Goal: Submit feedback/report problem: Submit feedback/report problem

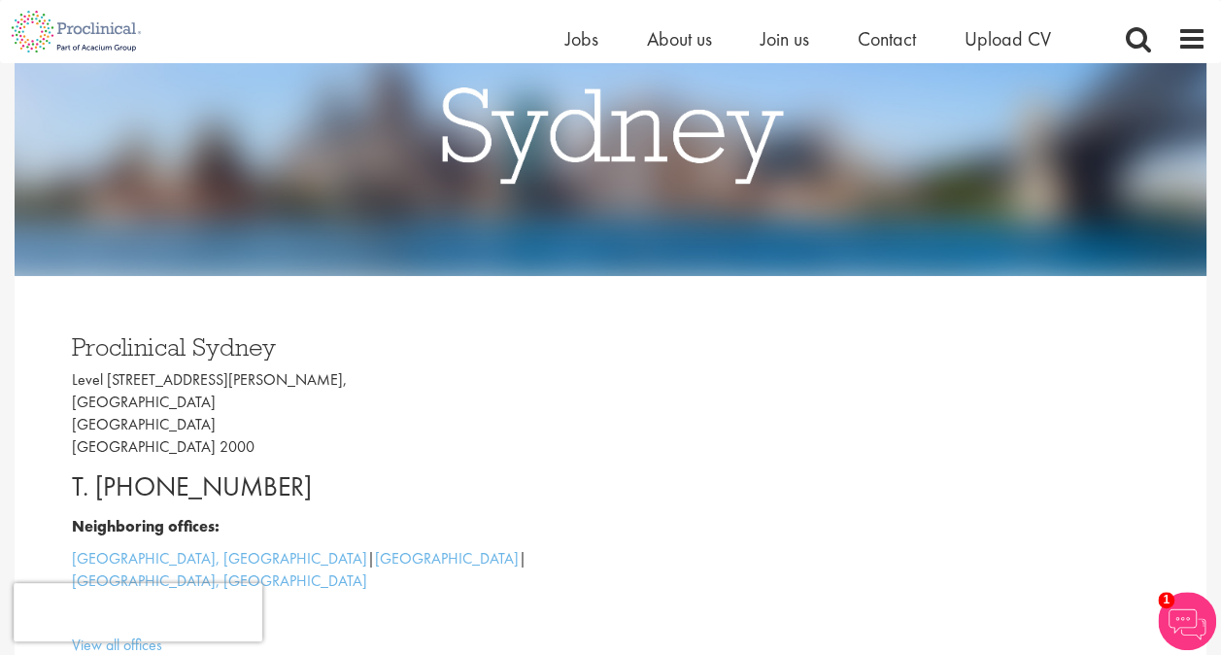
scroll to position [97, 0]
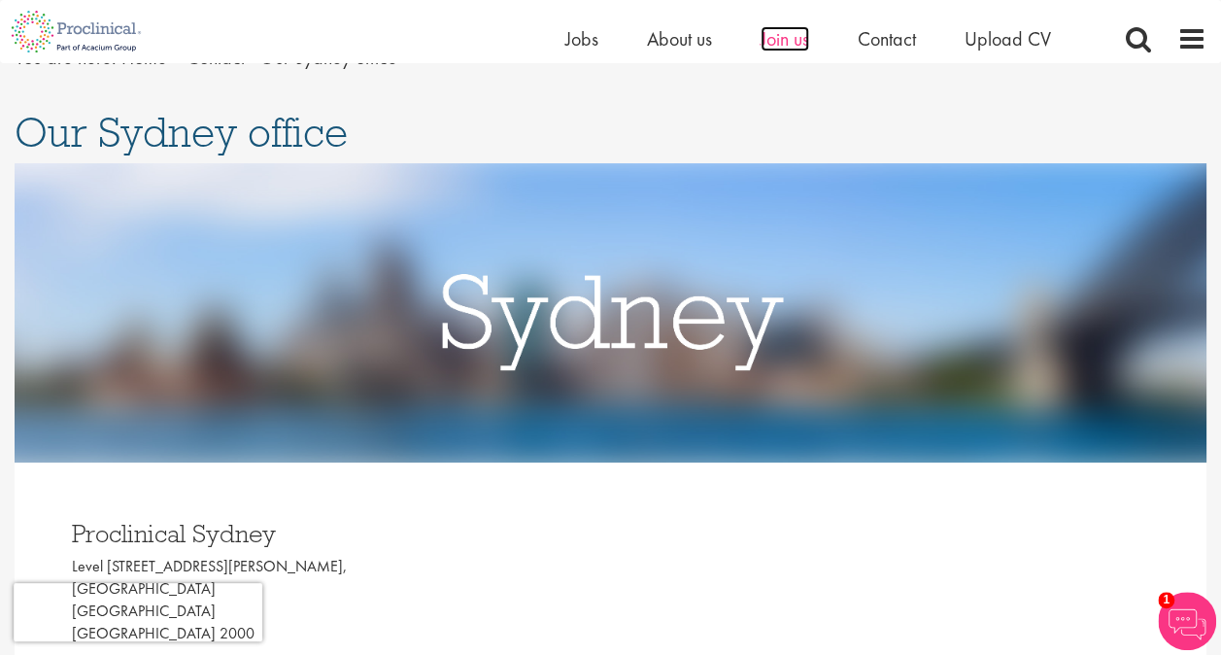
click at [777, 31] on span "Join us" at bounding box center [784, 38] width 49 height 25
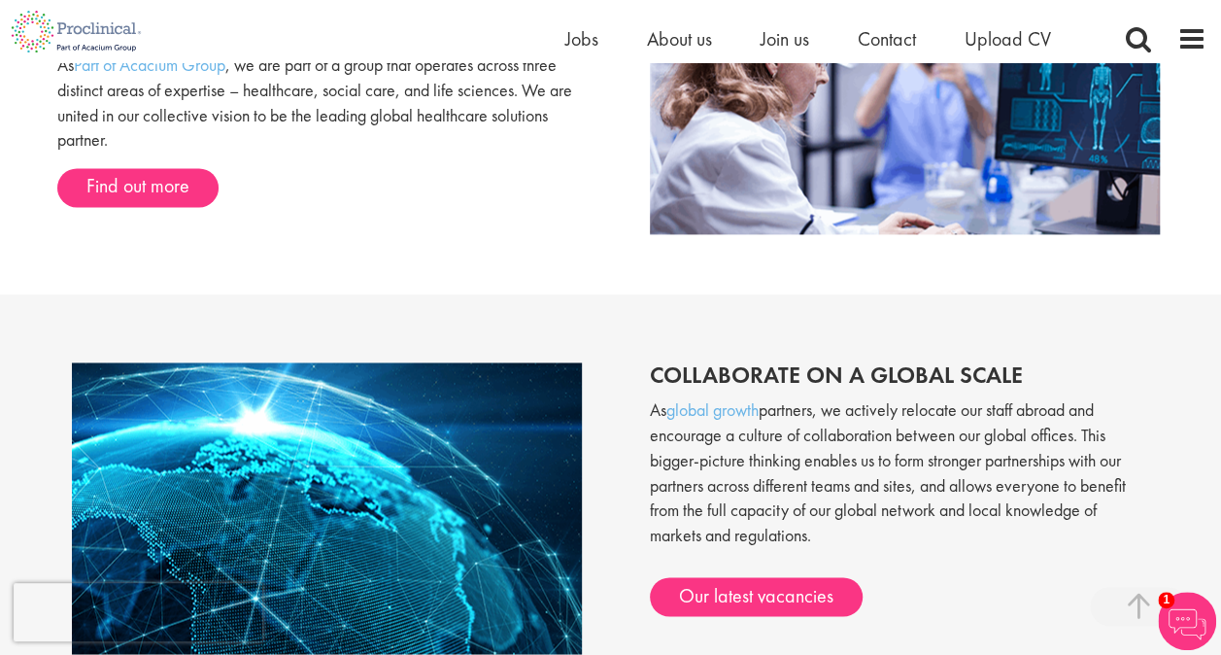
scroll to position [1018, 0]
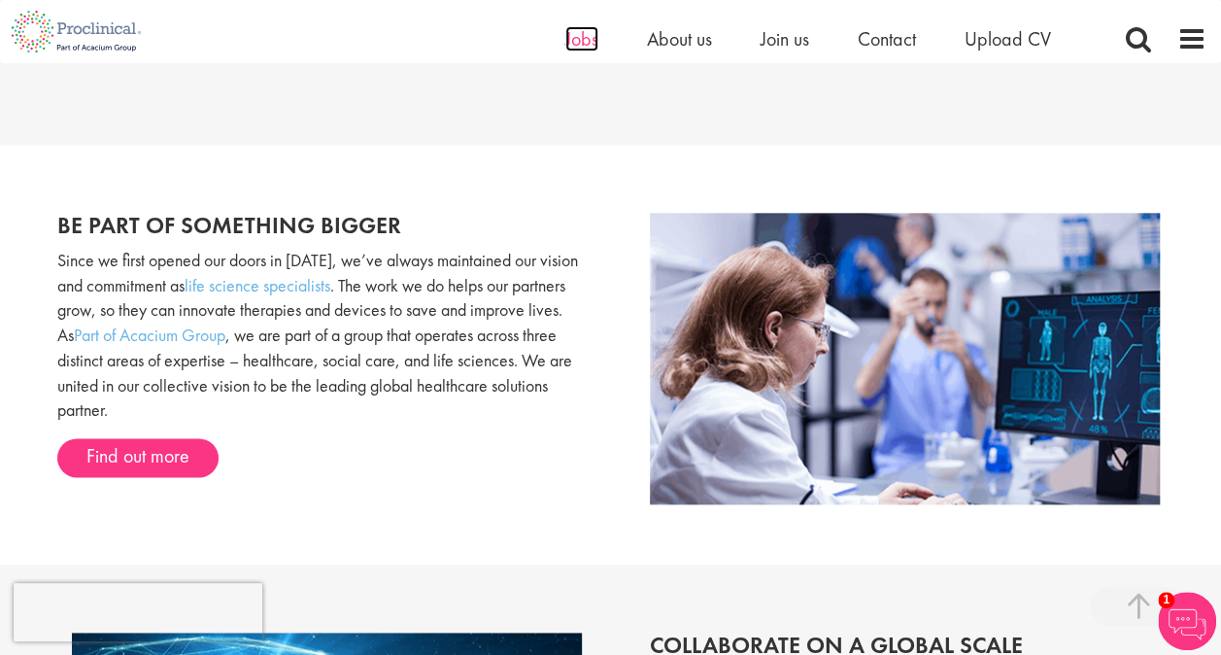
click at [580, 40] on span "Jobs" at bounding box center [581, 38] width 33 height 25
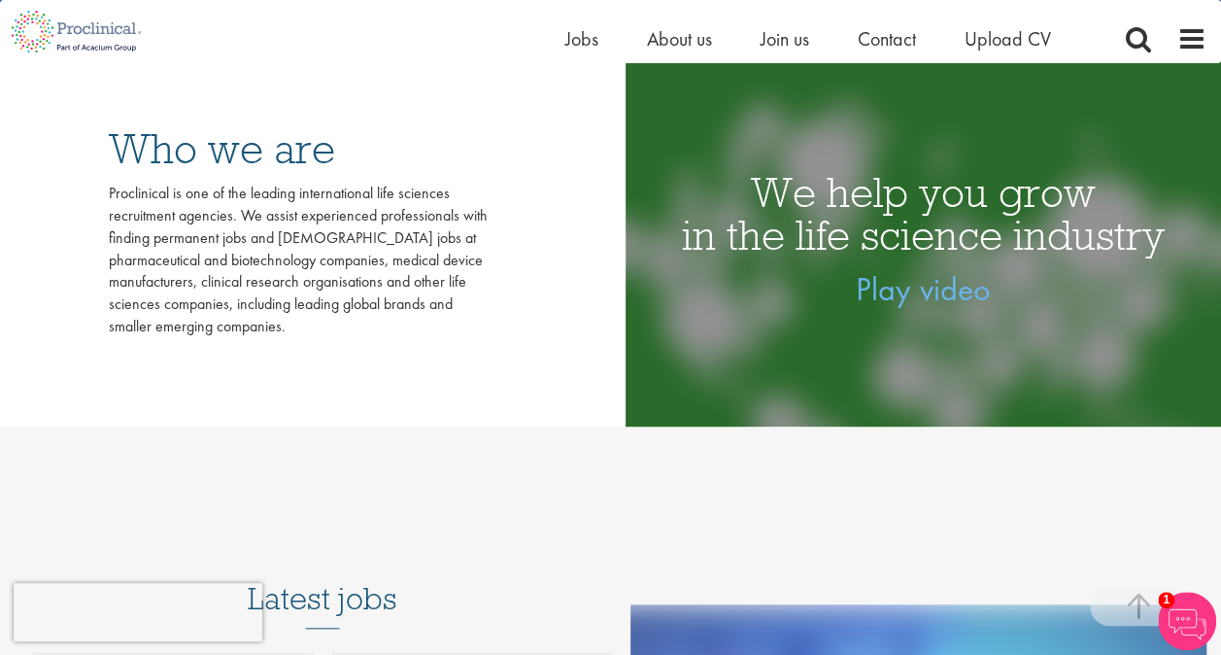
scroll to position [1165, 0]
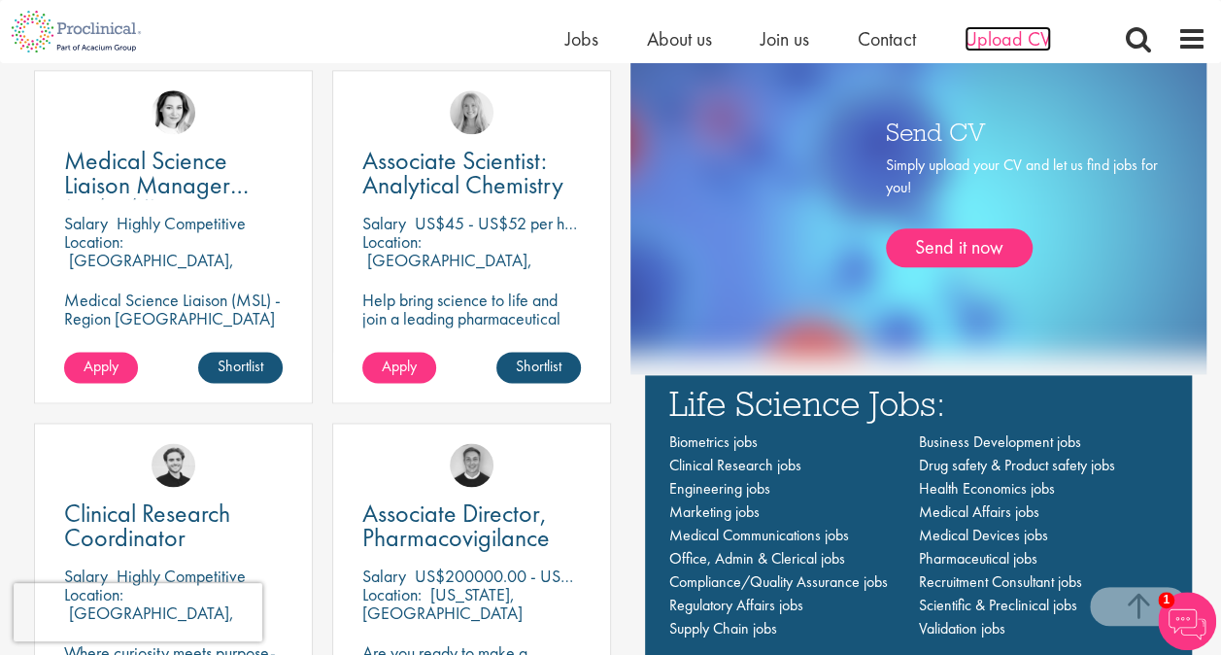
click at [1008, 45] on span "Upload CV" at bounding box center [1007, 38] width 86 height 25
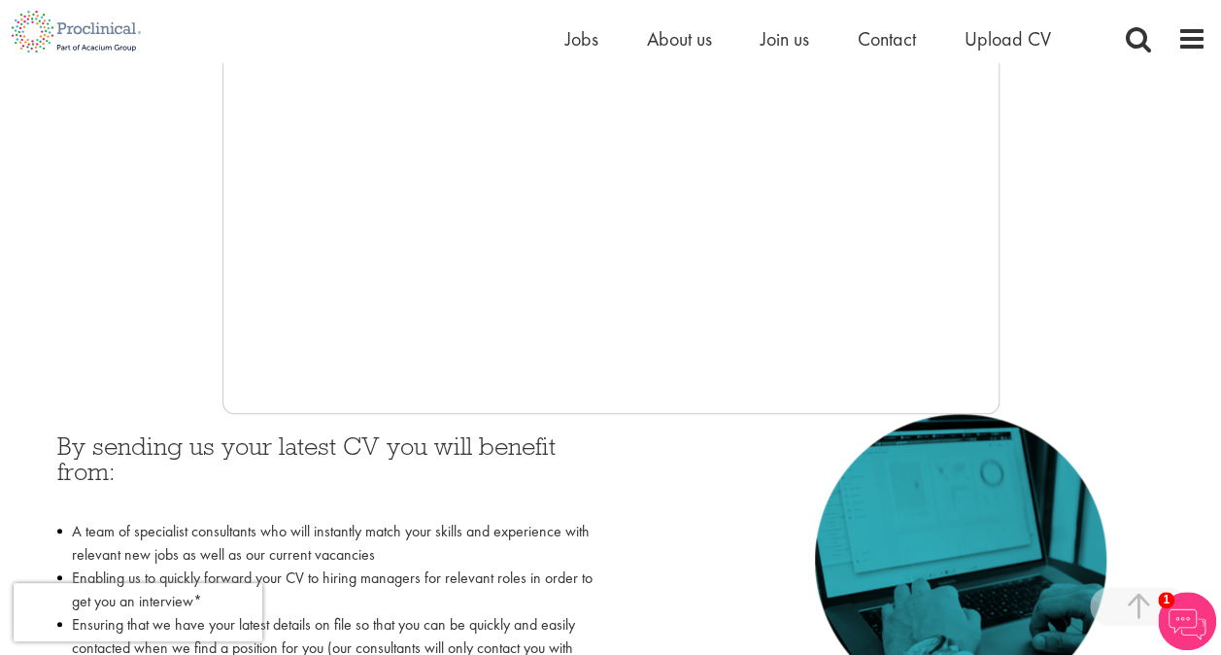
scroll to position [388, 0]
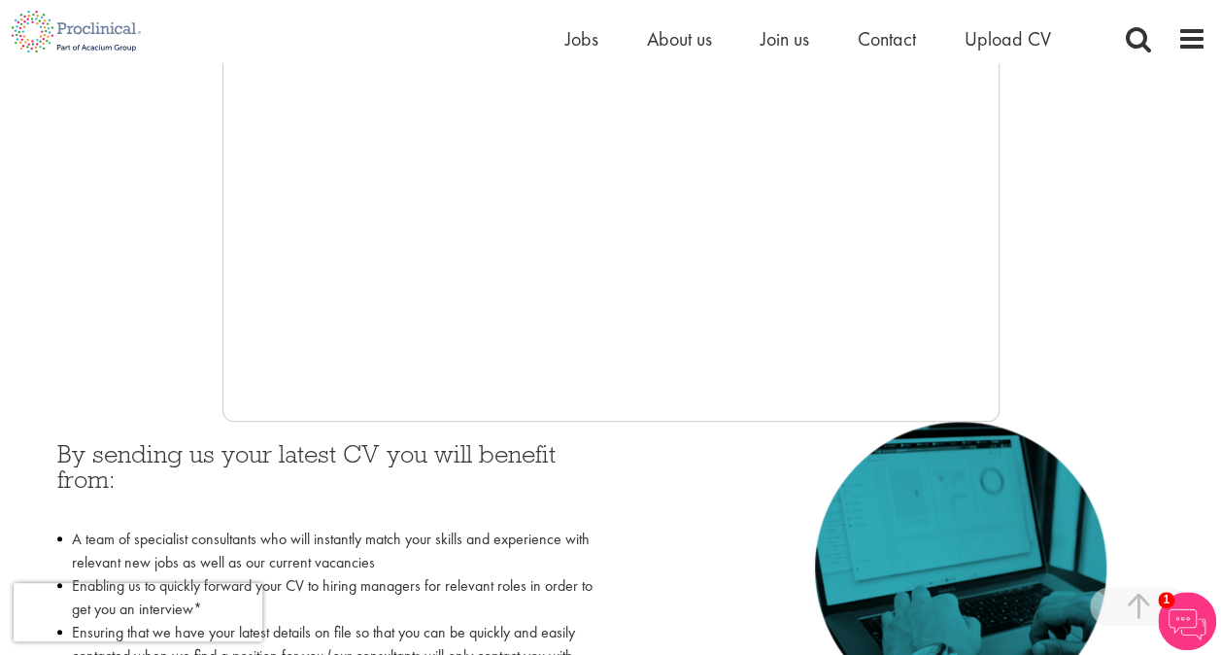
scroll to position [388, 0]
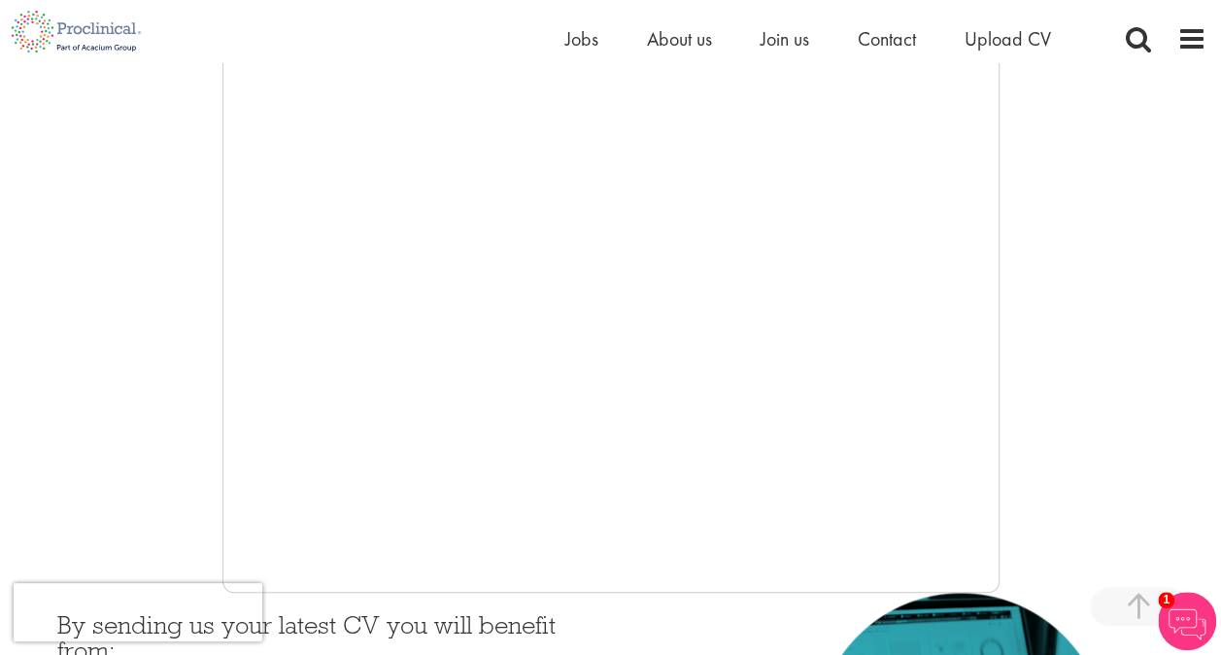
click at [1006, 326] on div at bounding box center [611, 301] width 1192 height 583
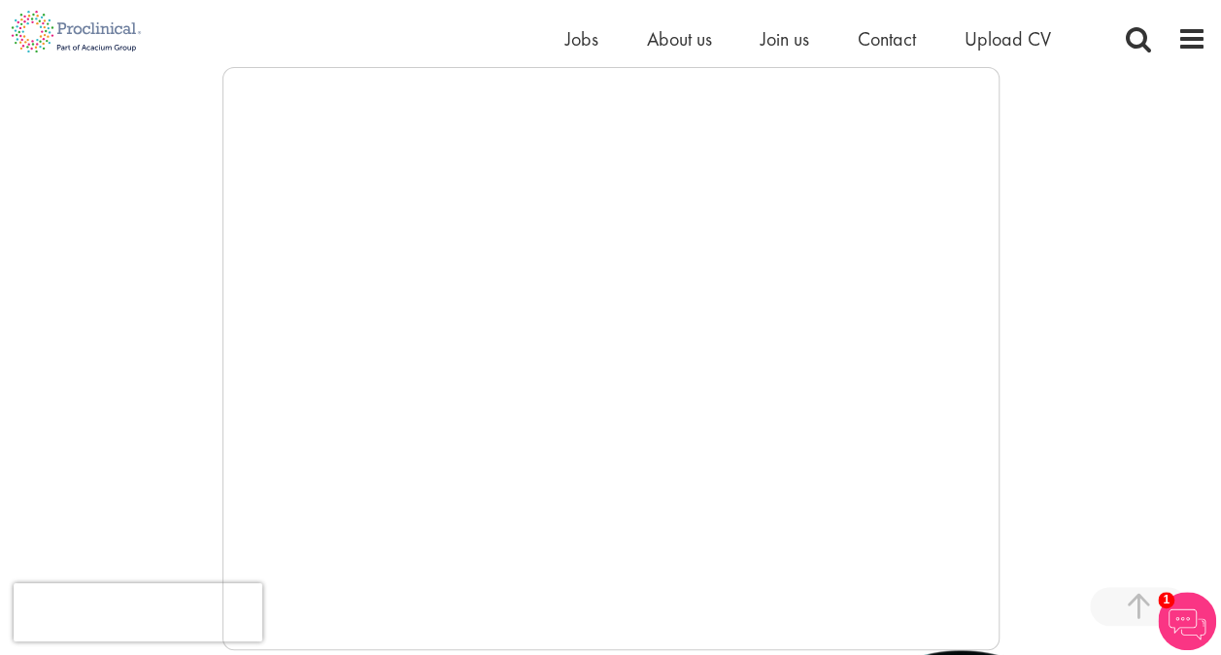
scroll to position [291, 0]
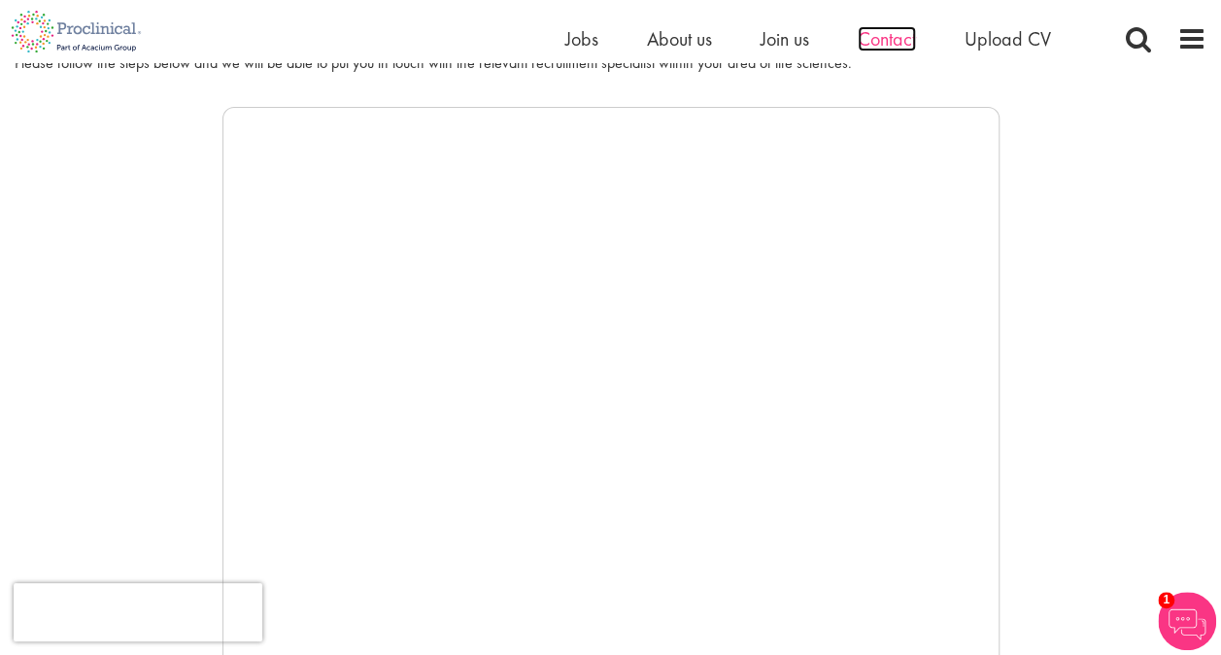
click at [888, 45] on span "Contact" at bounding box center [886, 38] width 58 height 25
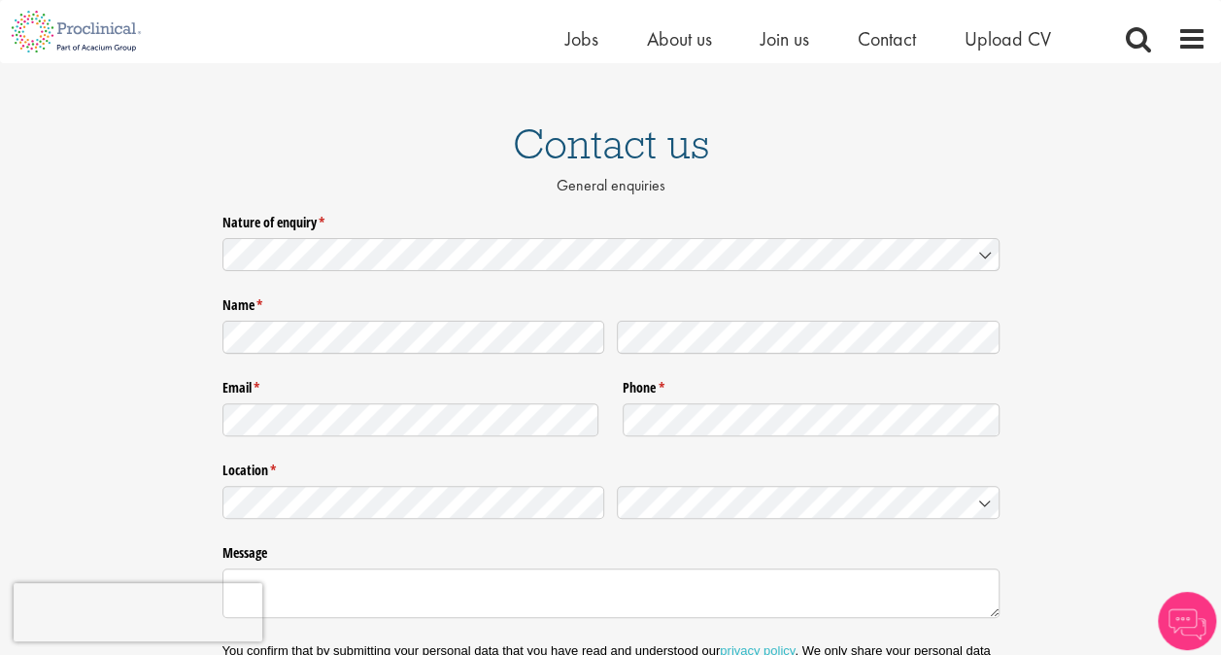
scroll to position [95, 0]
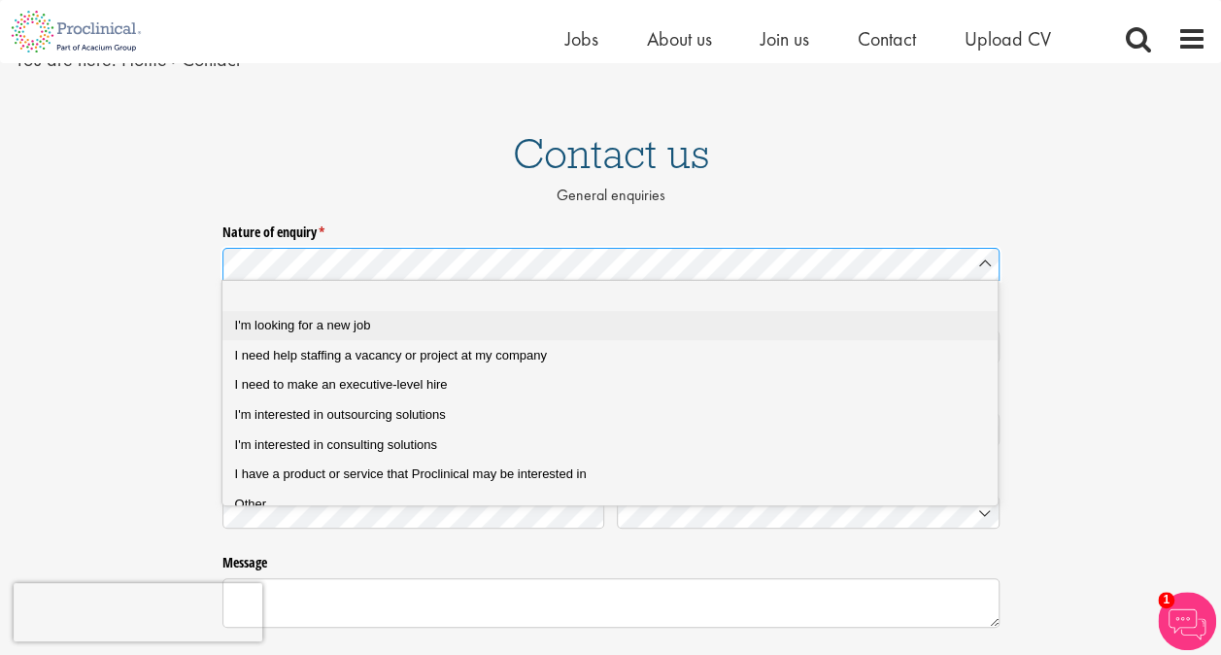
click at [473, 338] on job "I'm looking for a new job" at bounding box center [616, 326] width 789 height 30
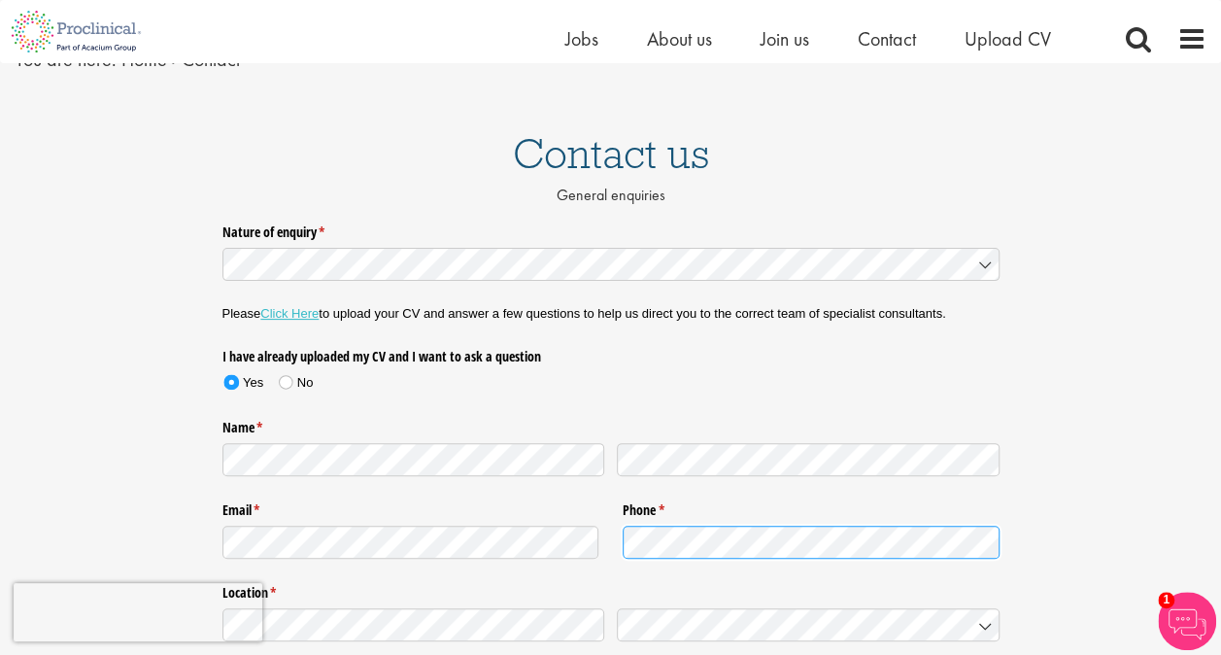
scroll to position [297, 0]
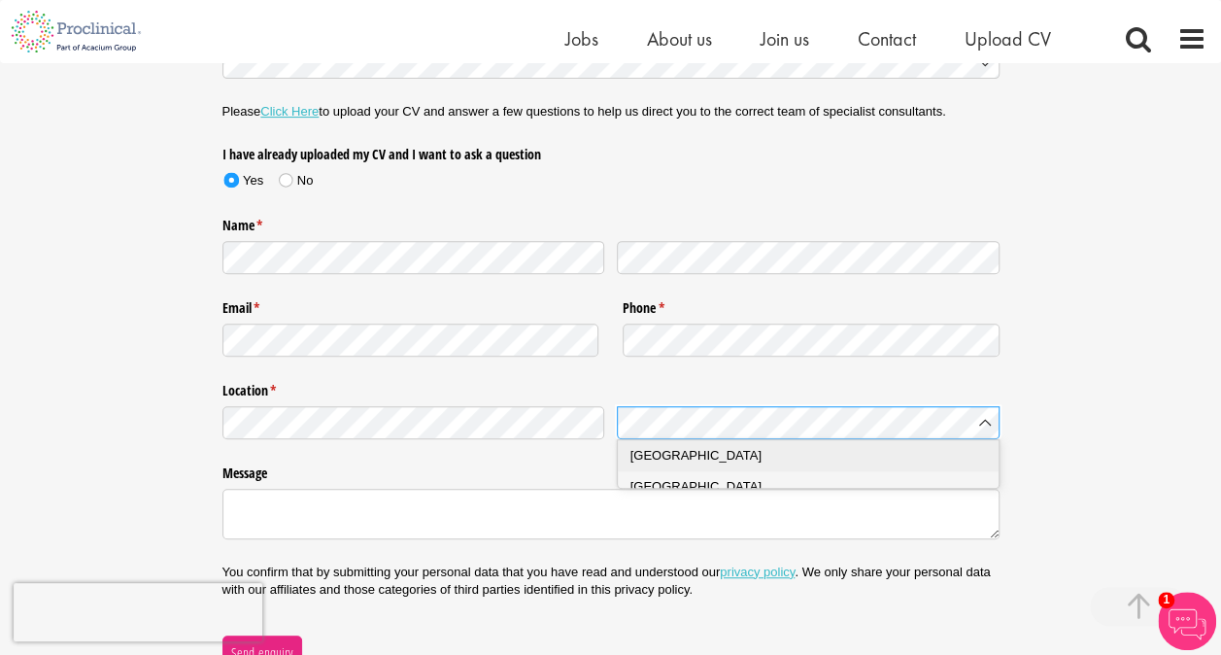
click at [705, 459] on div "Australia" at bounding box center [815, 455] width 371 height 19
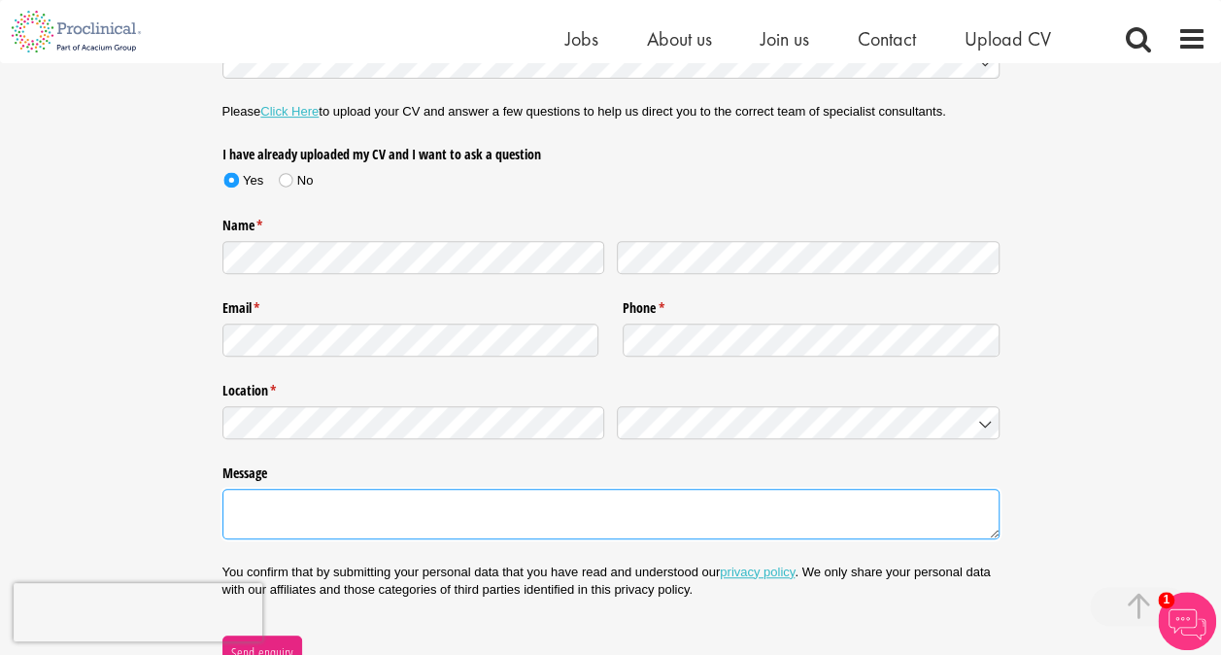
click at [623, 515] on textarea "Message" at bounding box center [610, 513] width 777 height 50
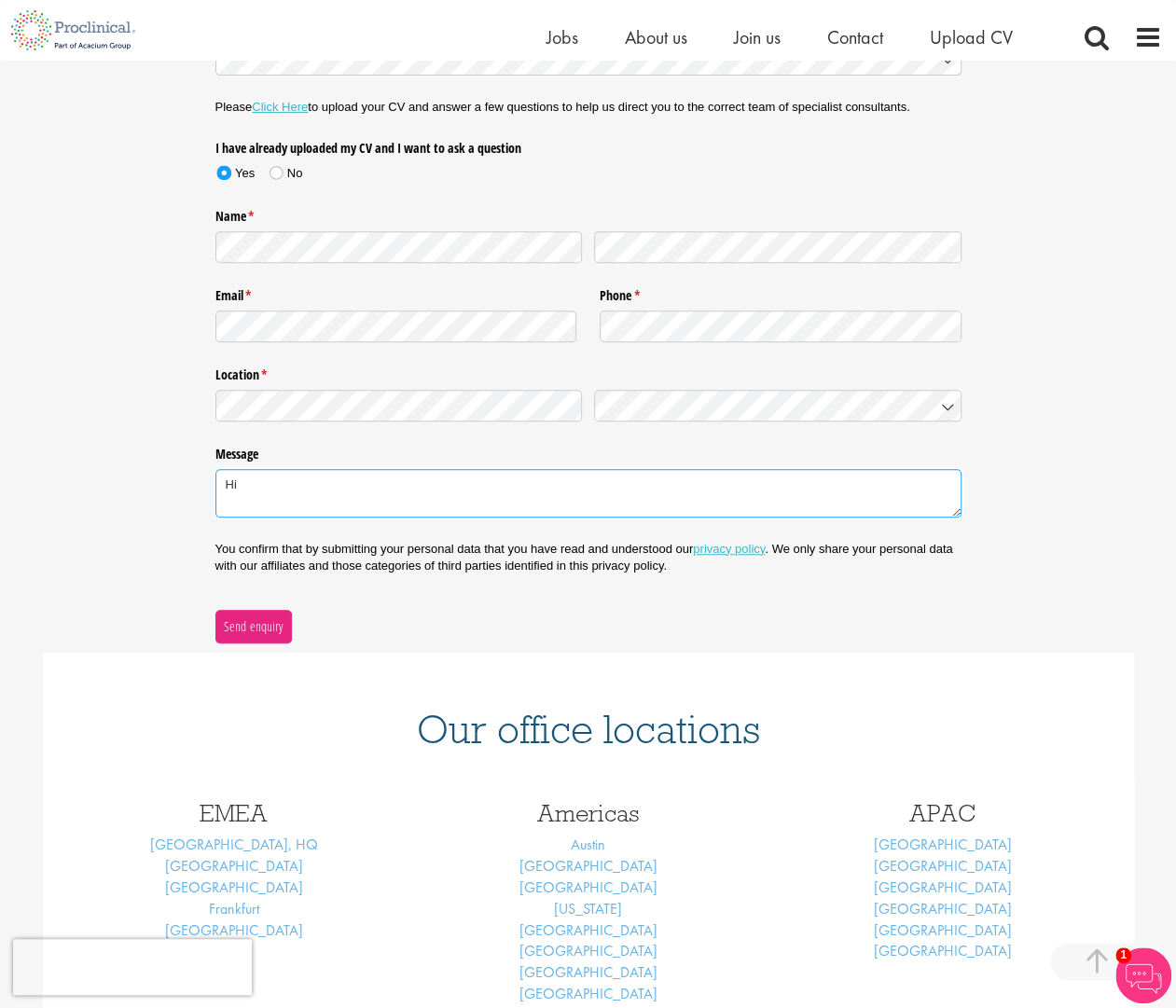
click at [433, 501] on textarea "Hi" at bounding box center [588, 492] width 746 height 48
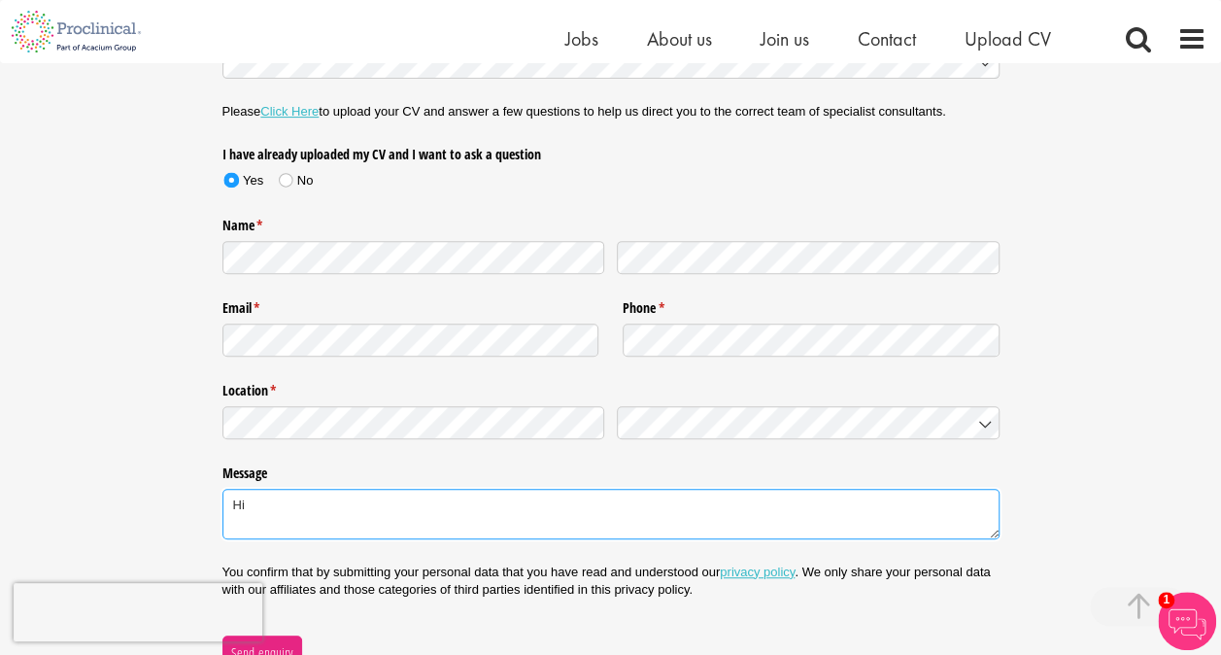
click at [285, 507] on textarea "Hi" at bounding box center [610, 513] width 777 height 50
type textarea "H"
paste textarea "Hi [Recruiter’s Name], I was trying to upload my profile through the bot but hi…"
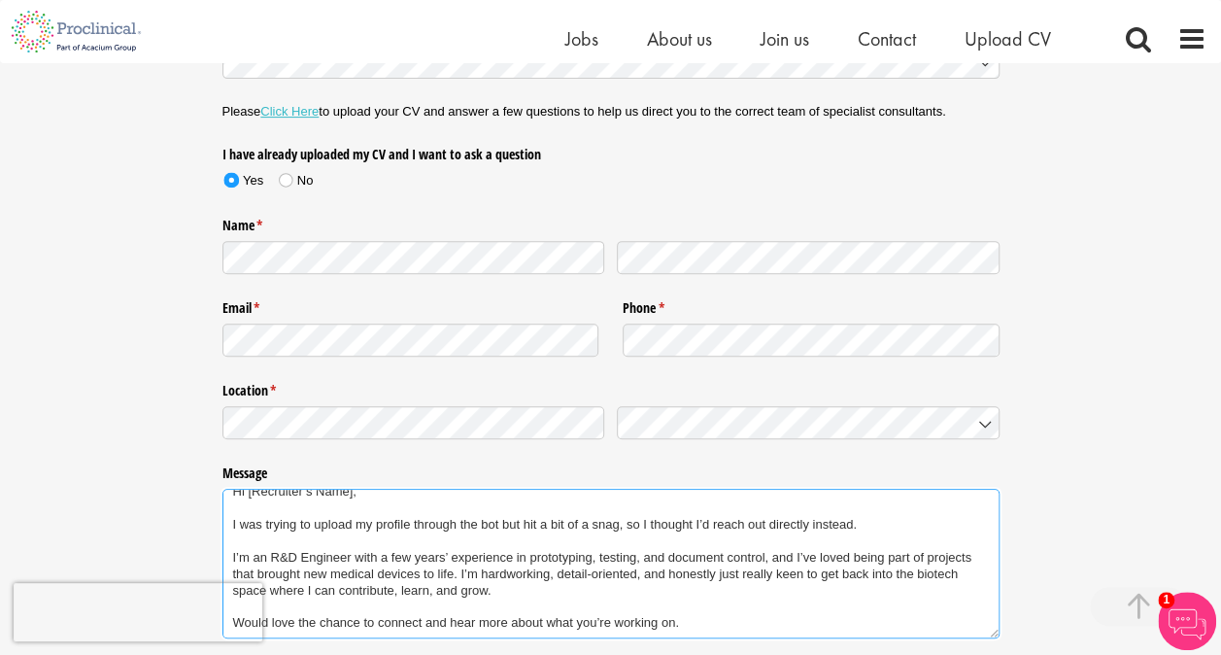
scroll to position [0, 0]
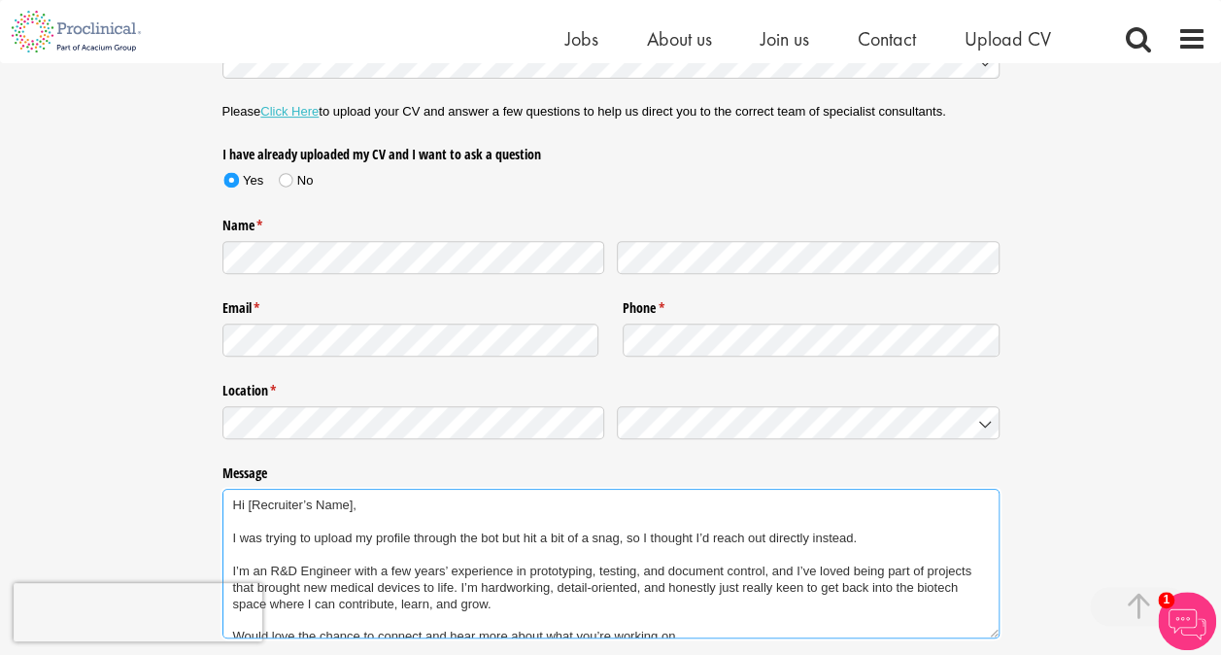
drag, startPoint x: 353, startPoint y: 504, endPoint x: 247, endPoint y: 505, distance: 106.8
click at [247, 505] on textarea "Hi [Recruiter’s Name], I was trying to upload my profile through the bot but hi…" at bounding box center [610, 562] width 777 height 149
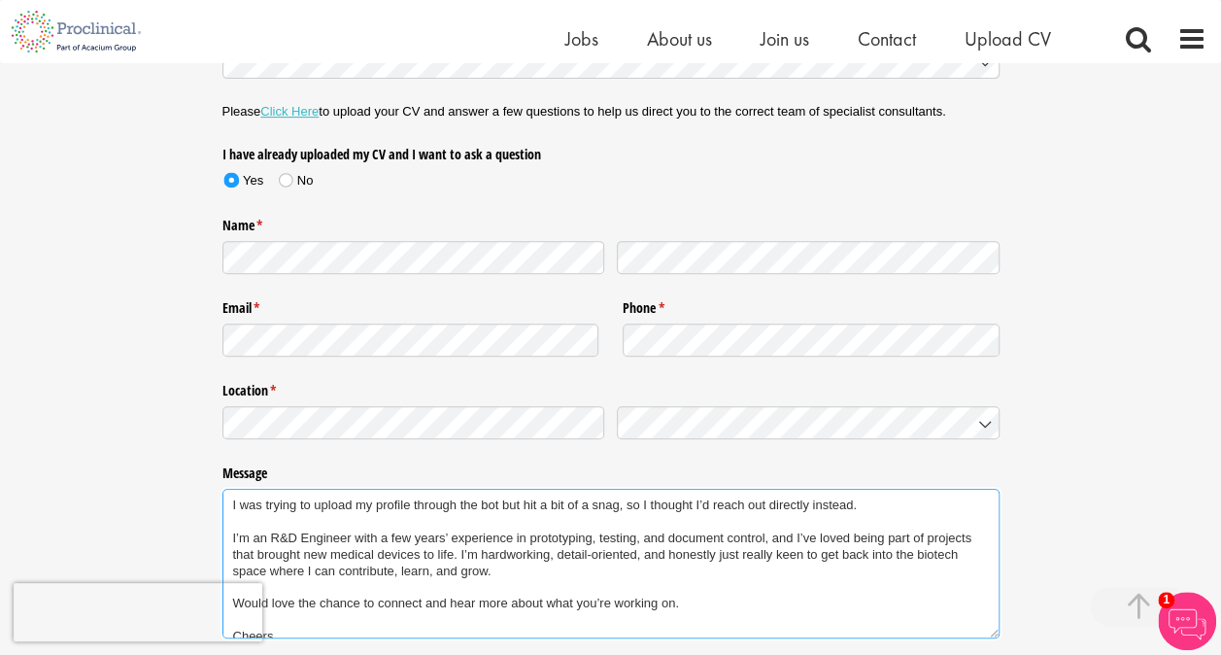
scroll to position [34, 0]
click at [230, 508] on textarea "Hi there, I was trying to upload my profile through the bot but hit a bit of a …" at bounding box center [610, 562] width 777 height 149
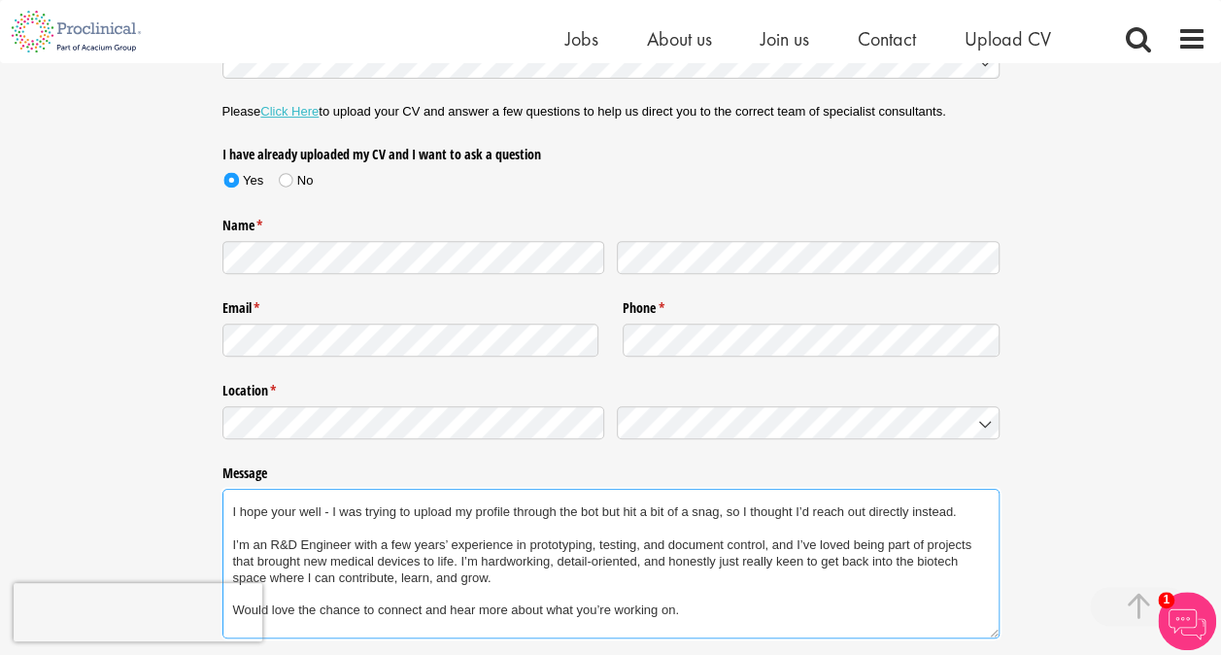
scroll to position [49, 0]
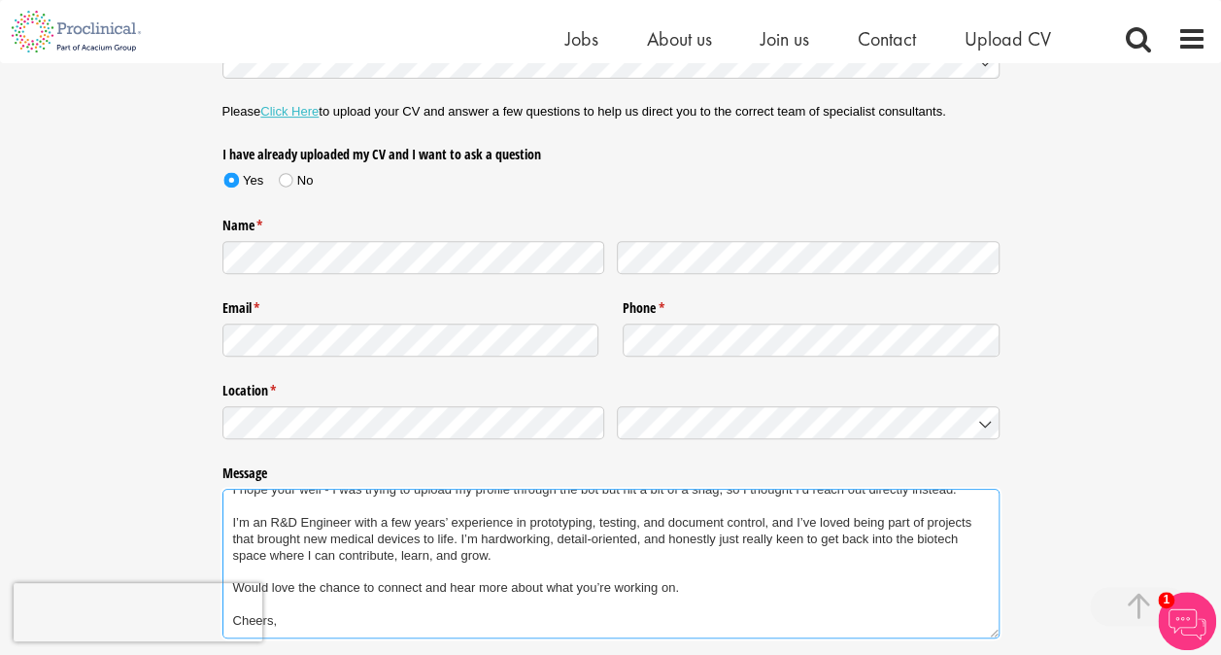
click at [249, 522] on textarea "Hi there, I hope your well - I was trying to upload my profile through the bot …" at bounding box center [610, 562] width 777 height 149
click at [521, 523] on textarea "Hi there, I hope your well - I was trying to upload my profile through the bot …" at bounding box center [610, 562] width 777 height 149
click at [812, 548] on textarea "Hi there, I hope your well - I was trying to upload my profile through the bot …" at bounding box center [610, 562] width 777 height 149
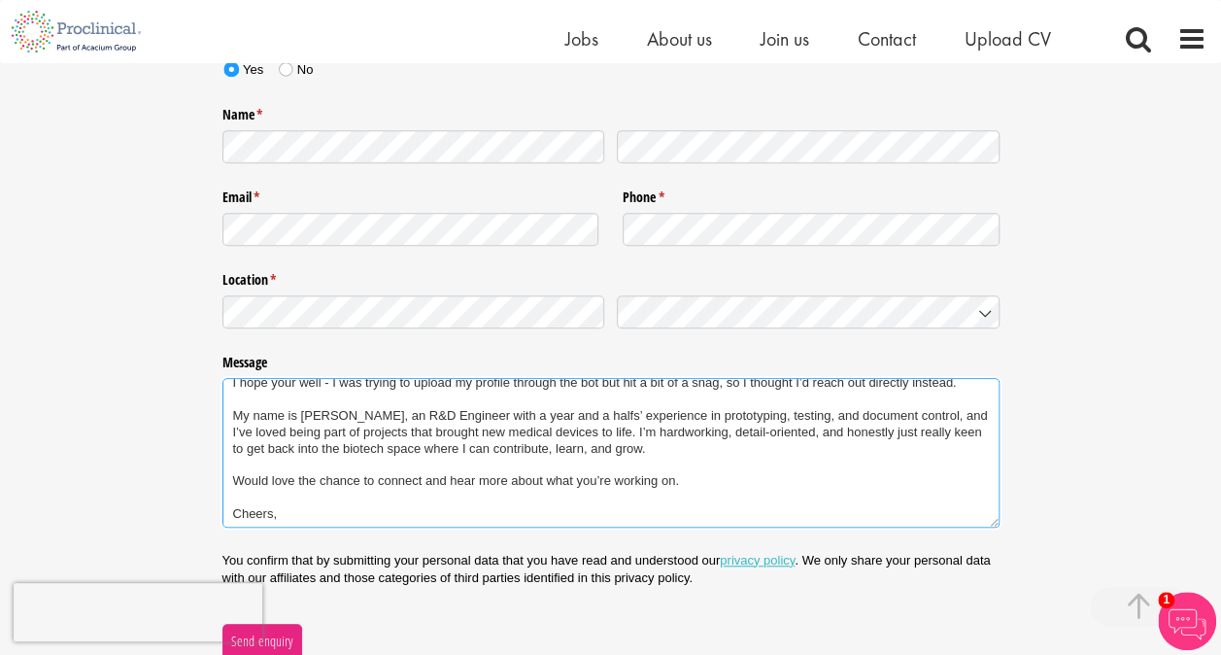
scroll to position [46, 0]
click at [661, 446] on textarea "Hi there, I hope your well - I was trying to upload my profile through the bot …" at bounding box center [610, 452] width 777 height 149
click at [633, 431] on textarea "Hi there, I hope your well - I was trying to upload my profile through the bot …" at bounding box center [610, 452] width 777 height 149
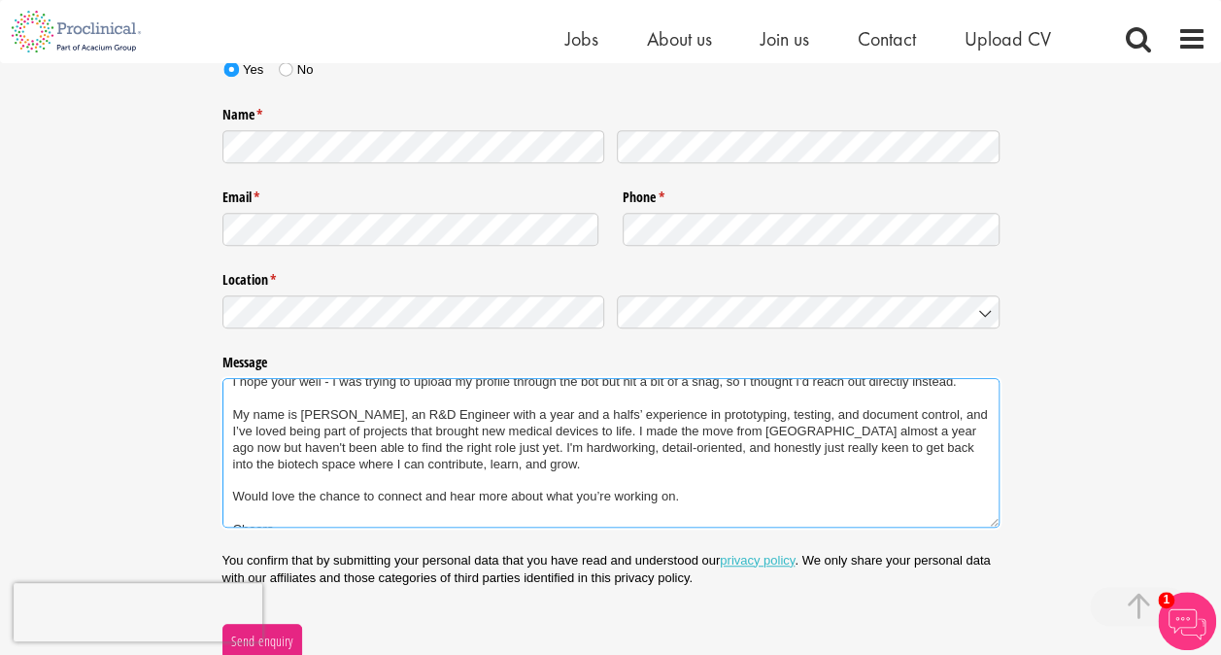
click at [703, 456] on textarea "Hi there, I hope your well - I was trying to upload my profile through the bot …" at bounding box center [610, 452] width 777 height 149
click at [760, 458] on textarea "Hi there, I hope your well - I was trying to upload my profile through the bot …" at bounding box center [610, 452] width 777 height 149
click at [776, 462] on textarea "Hi there, I hope your well - I was trying to upload my profile through the bot …" at bounding box center [610, 452] width 777 height 149
click at [599, 470] on textarea "Hi there, I hope your well - I was trying to upload my profile through the bot …" at bounding box center [610, 452] width 777 height 149
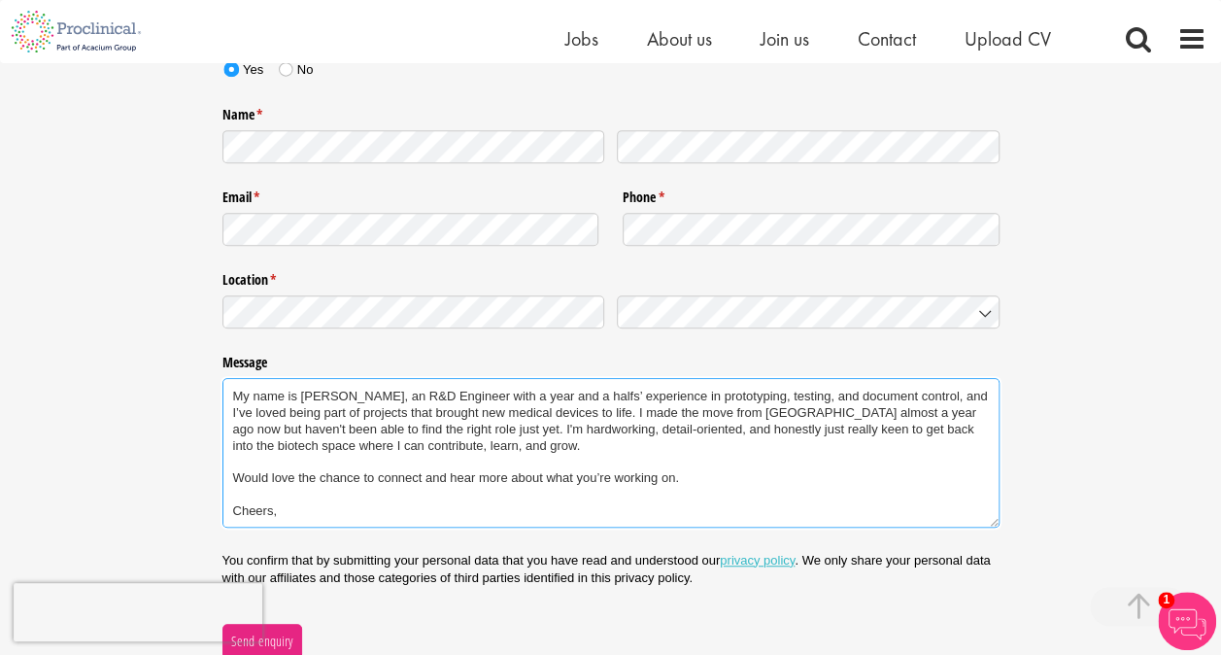
click at [359, 500] on textarea "Hi there, I hope your well - I was trying to upload my profile through the bot …" at bounding box center [610, 452] width 777 height 149
click at [377, 513] on textarea "Hi there, I hope your well - I was trying to upload my profile through the bot …" at bounding box center [610, 452] width 777 height 149
drag, startPoint x: 685, startPoint y: 472, endPoint x: 559, endPoint y: 475, distance: 125.3
click at [559, 475] on textarea "Hi there, I hope your well - I was trying to upload my profile through the bot …" at bounding box center [610, 452] width 777 height 149
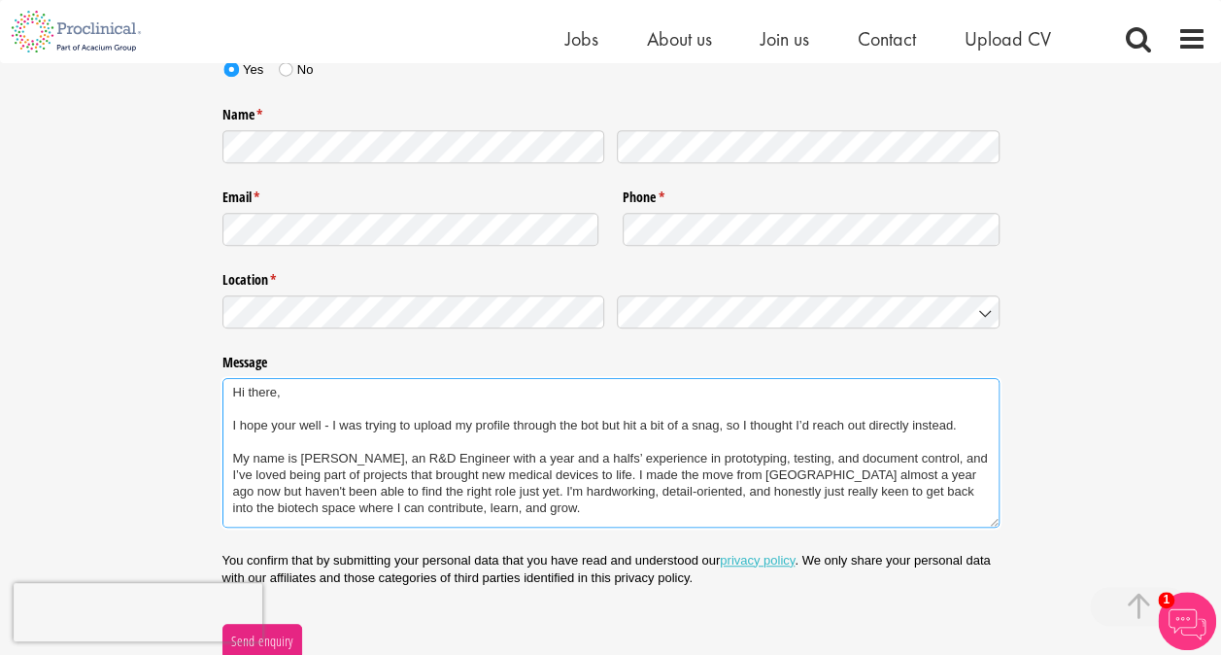
scroll to position [0, 0]
drag, startPoint x: 356, startPoint y: 520, endPoint x: 227, endPoint y: 365, distance: 201.3
click at [227, 365] on div "Message Hi there, I hope your well - I was trying to upload my profile through …" at bounding box center [610, 440] width 777 height 186
type textarea "Hi there, I hope your well - I was trying to upload my profile through the bot …"
click at [562, 505] on textarea "Hi there, I hope your well - I was trying to upload my profile through the bot …" at bounding box center [610, 452] width 777 height 149
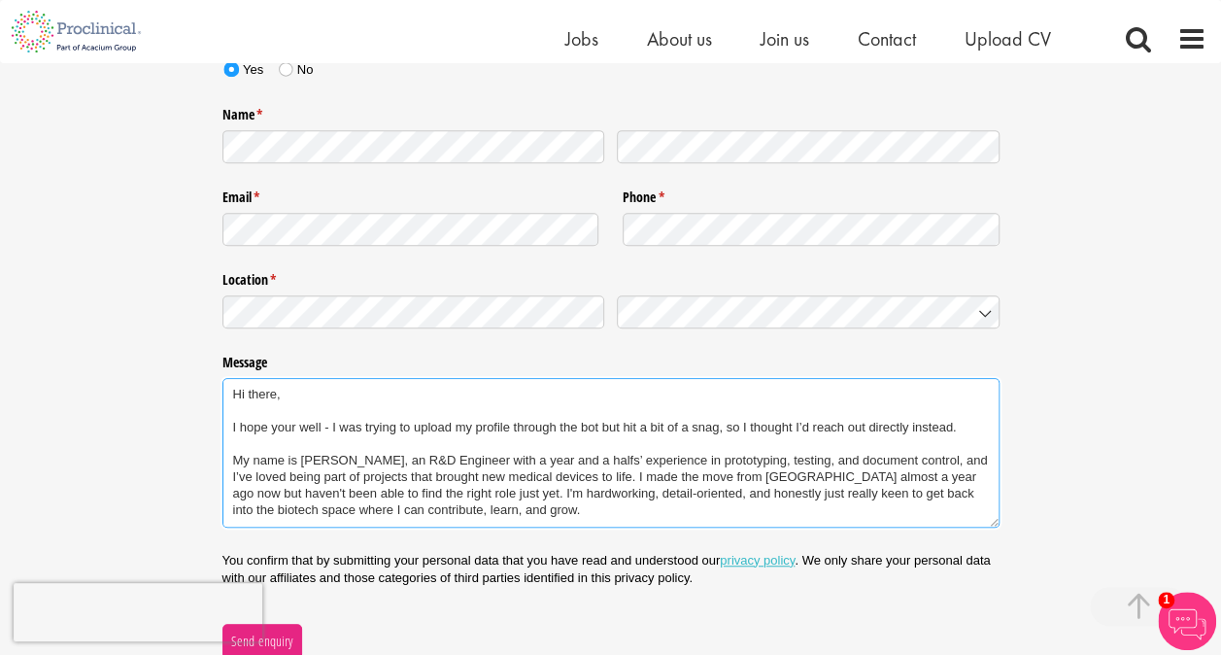
drag, startPoint x: 324, startPoint y: 470, endPoint x: 181, endPoint y: 280, distance: 238.5
click at [181, 283] on div "Nature of enquiry * (required) Please Click Here to upload your CV and answer a…" at bounding box center [610, 280] width 1221 height 755
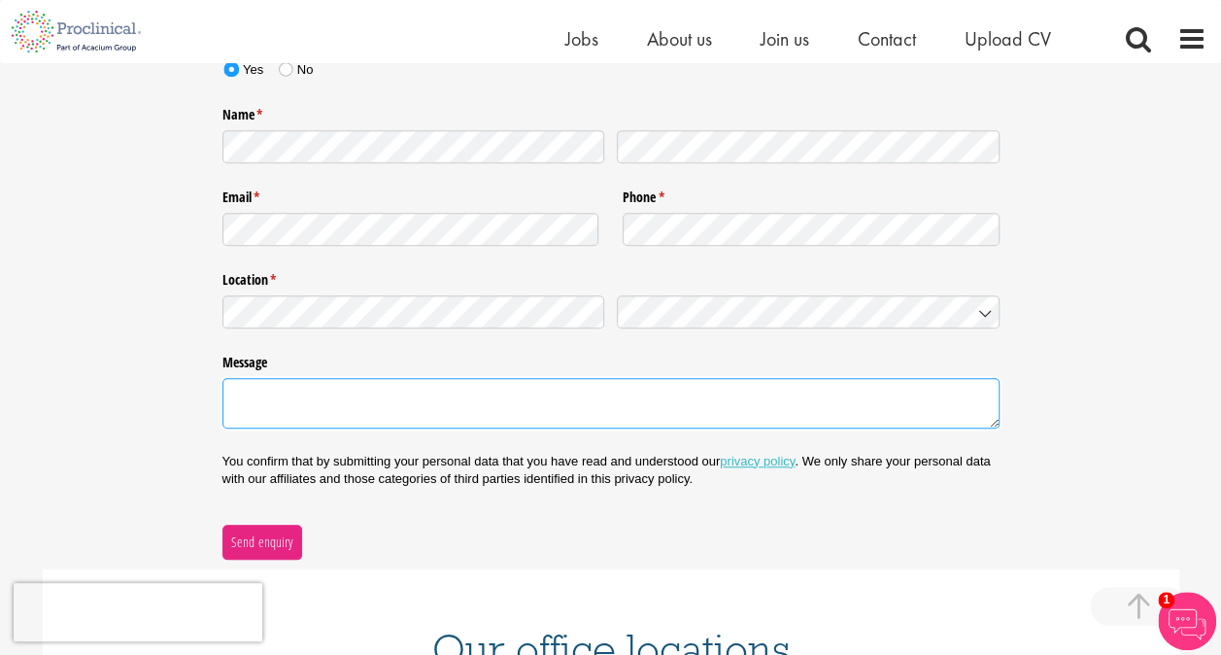
paste textarea "Hi there, I hope you’re doing well! I was trying to upload my profile through t…"
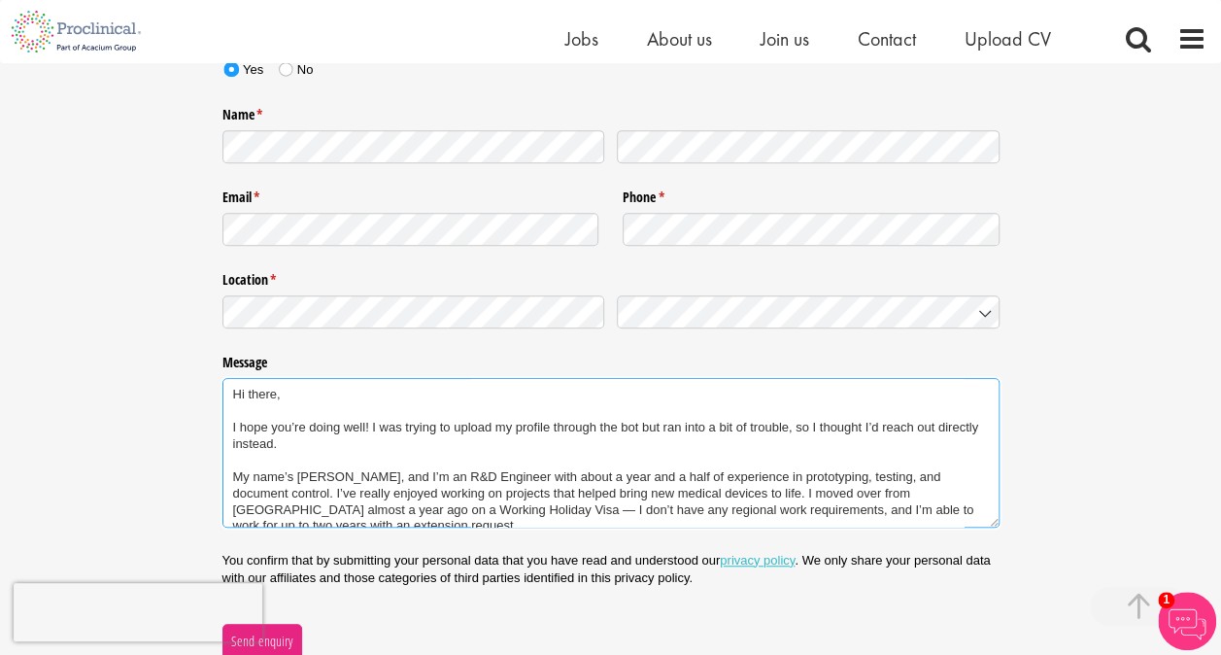
click at [353, 390] on textarea "Hi there, I hope you’re doing well! I was trying to upload my profile through t…" at bounding box center [610, 452] width 777 height 149
click at [347, 445] on textarea "Hi there, I hope you’re doing well! I was trying to upload my profile through t…" at bounding box center [610, 452] width 777 height 149
click at [369, 429] on textarea "Hi there, I hope you’re doing well! I was trying to upload my profile through t…" at bounding box center [610, 452] width 777 height 149
type textarea "Hi there, I hope you’re doing well - I was trying to upload my profile through …"
drag, startPoint x: 311, startPoint y: 522, endPoint x: 142, endPoint y: 319, distance: 264.8
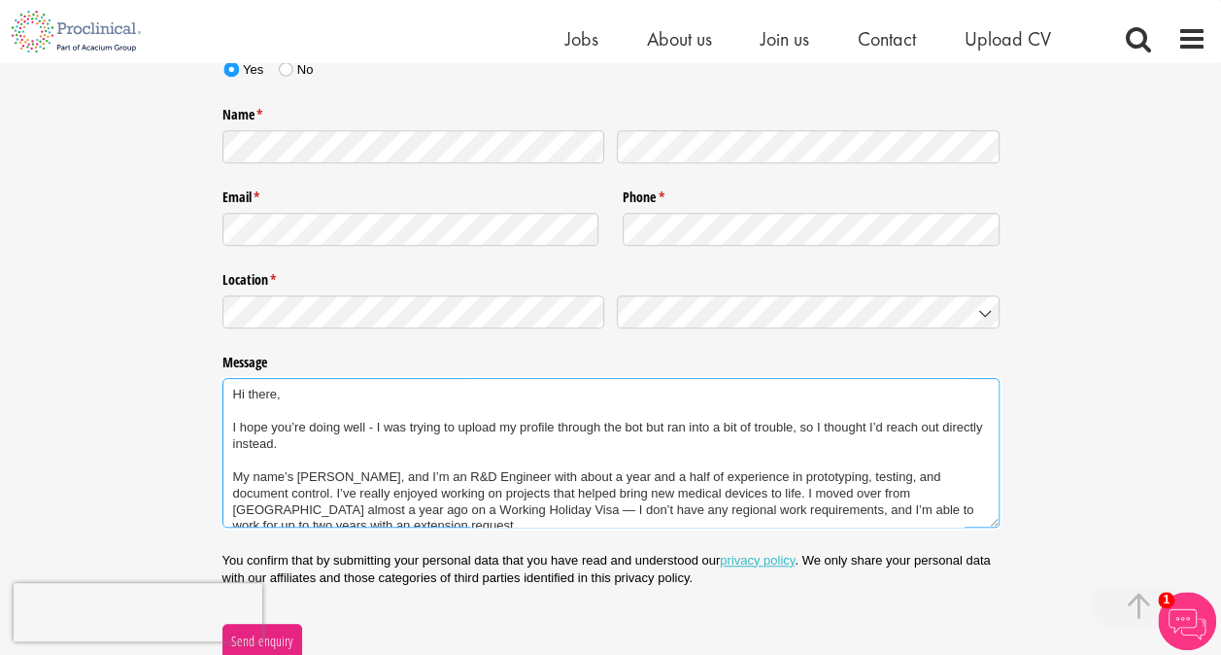
click at [142, 319] on div "Nature of enquiry * (required) Please Click Here to upload your CV and answer a…" at bounding box center [610, 280] width 1221 height 755
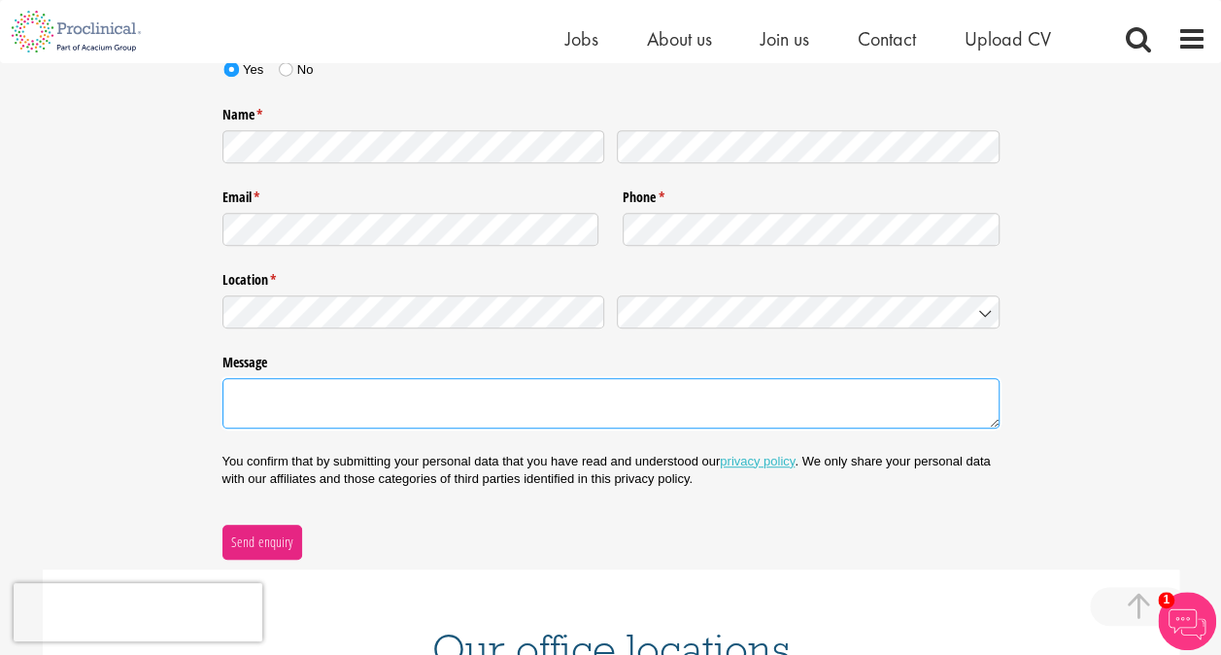
paste textarea "Hi there, I hope you’re doing well! I tried uploading my profile through the bo…"
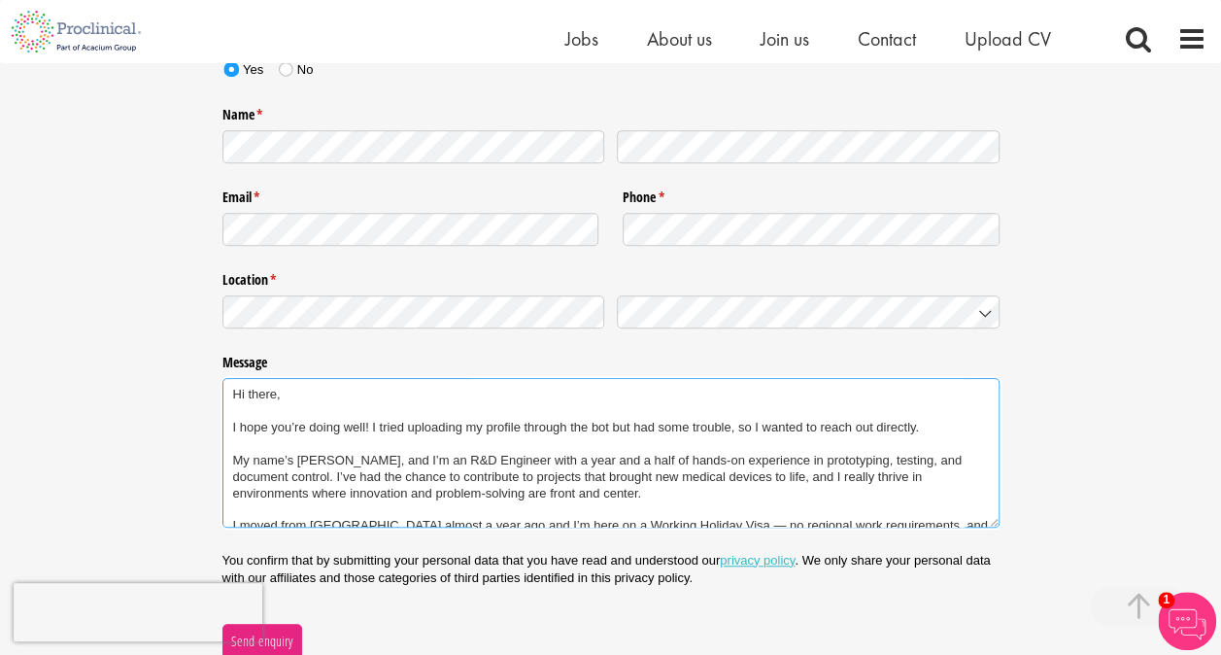
click at [339, 397] on textarea "Hi there, I hope you’re doing well! I tried uploading my profile through the bo…" at bounding box center [610, 452] width 777 height 149
click at [369, 430] on textarea "Hi there, I hope you’re doing well! I tried uploading my profile through the bo…" at bounding box center [610, 452] width 777 height 149
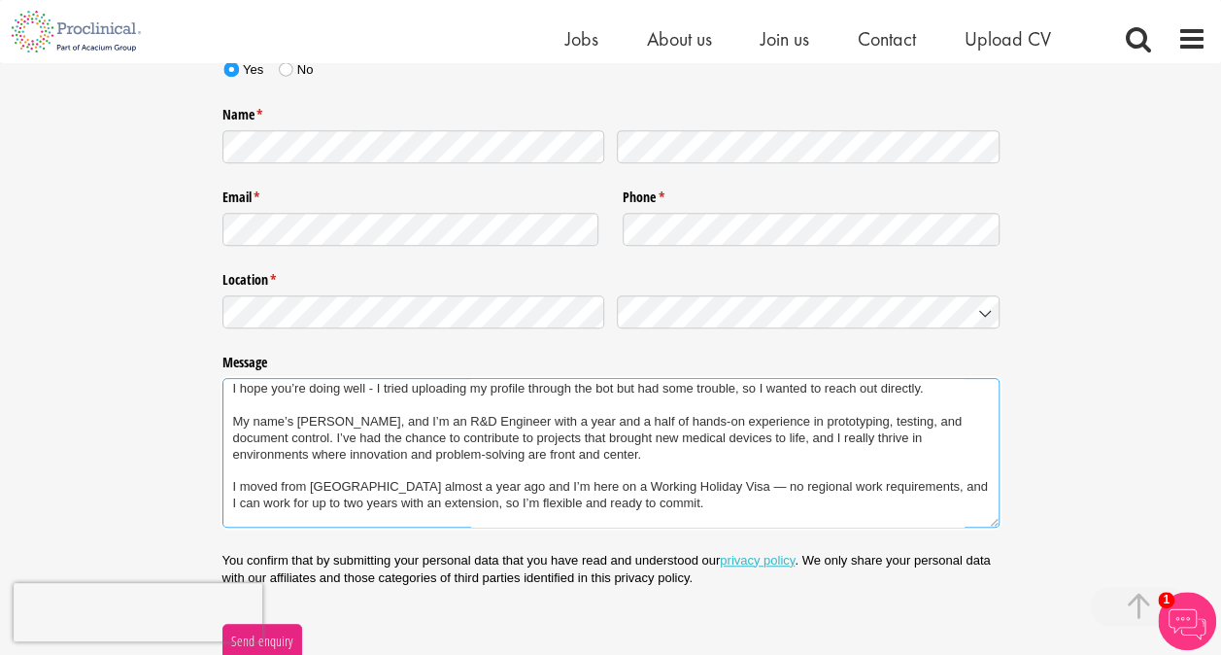
scroll to position [42, 0]
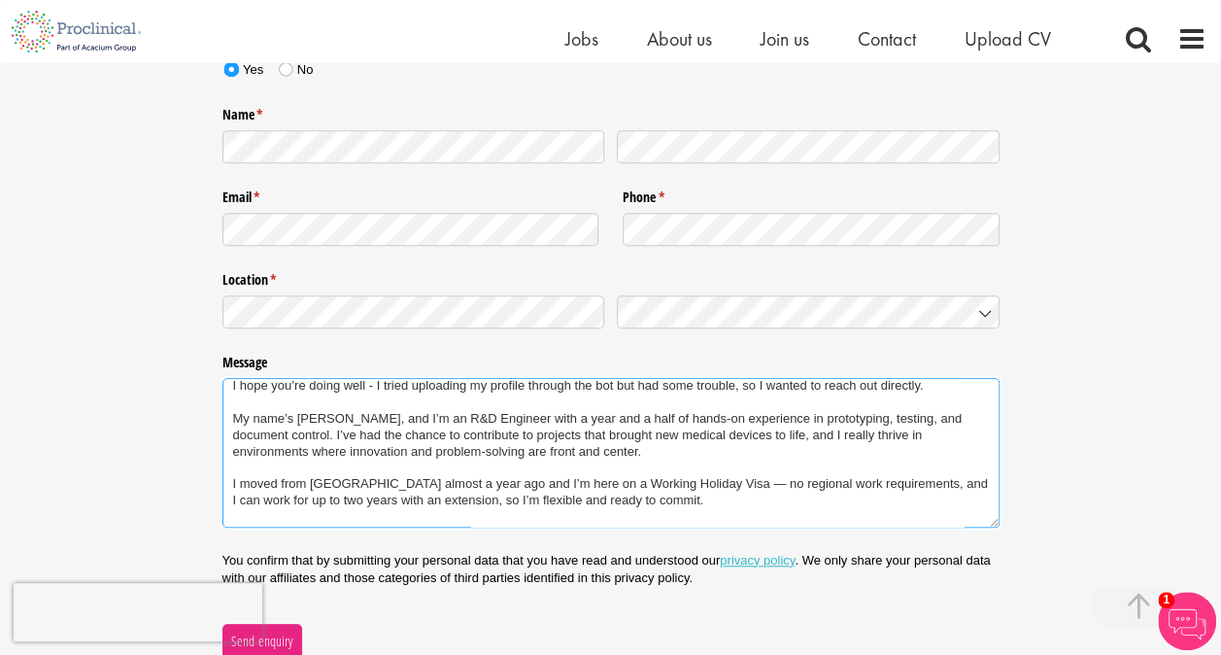
click at [621, 459] on textarea "Hi there, I hope you’re doing well - I tried uploading my profile through the b…" at bounding box center [610, 452] width 777 height 149
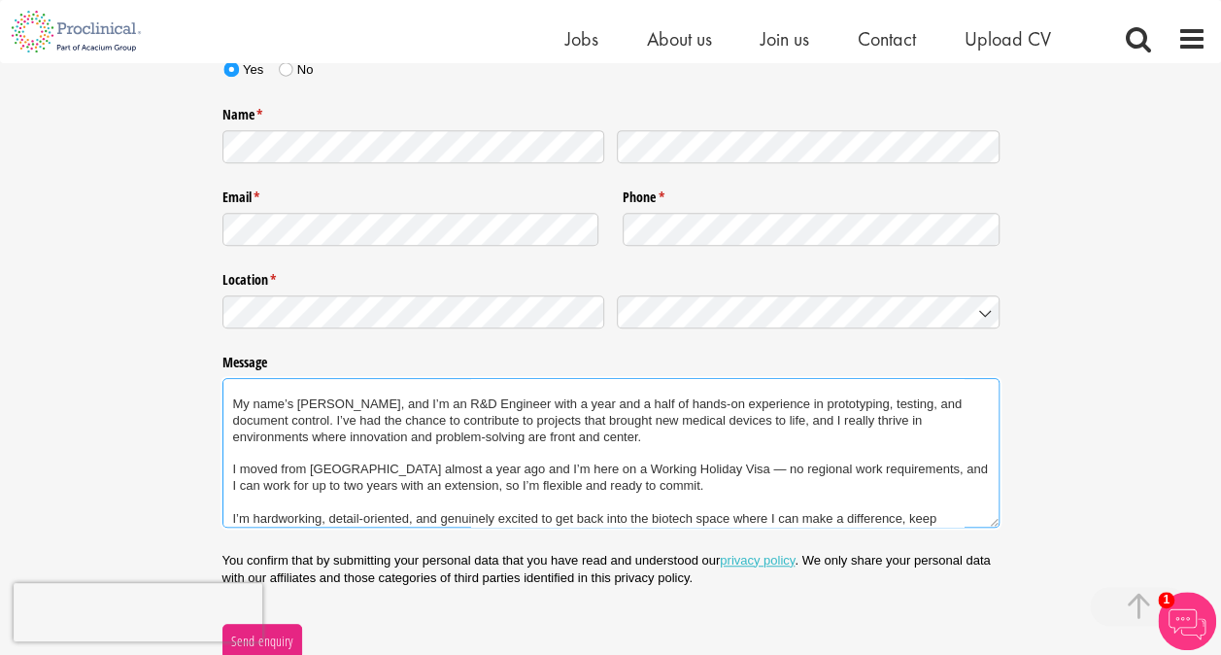
scroll to position [57, 0]
click at [326, 421] on textarea "Hi there, I hope you’re doing well - I tried uploading my profile through the b…" at bounding box center [610, 452] width 777 height 149
click at [320, 420] on textarea "Hi there, I hope you’re doing well - I tried uploading my profile through the b…" at bounding box center [610, 452] width 777 height 149
click at [604, 427] on textarea "Hi there, I hope you’re doing well - I tried uploading my profile through the b…" at bounding box center [610, 452] width 777 height 149
click at [814, 422] on textarea "Hi there, I hope you’re doing well - I tried uploading my profile through the b…" at bounding box center [610, 452] width 777 height 149
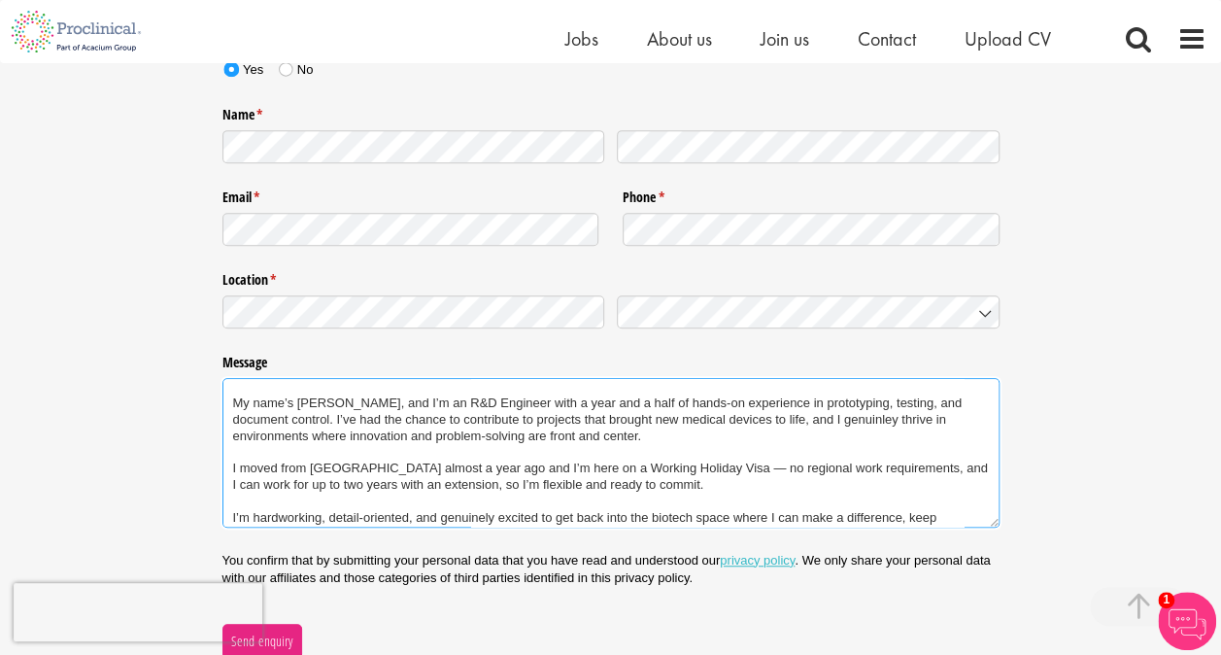
click at [575, 432] on textarea "Hi there, I hope you’re doing well - I tried uploading my profile through the b…" at bounding box center [610, 452] width 777 height 149
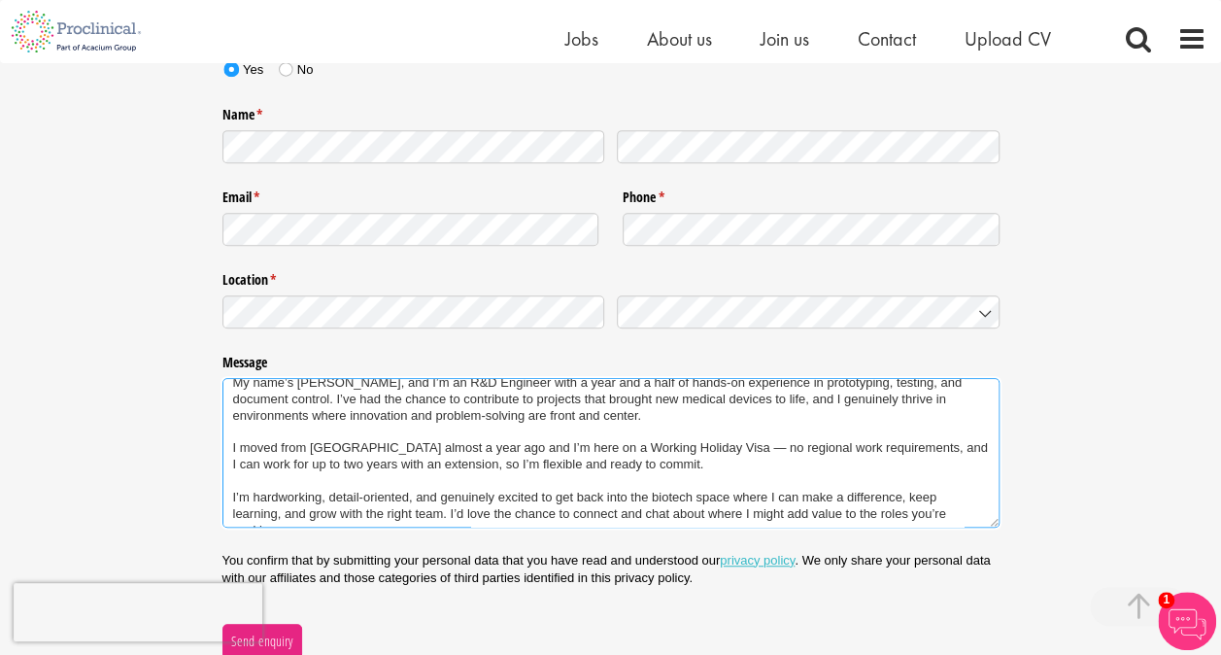
scroll to position [77, 0]
click at [586, 410] on textarea "Hi there, I hope you’re doing well - I tried uploading my profile through the b…" at bounding box center [610, 452] width 777 height 149
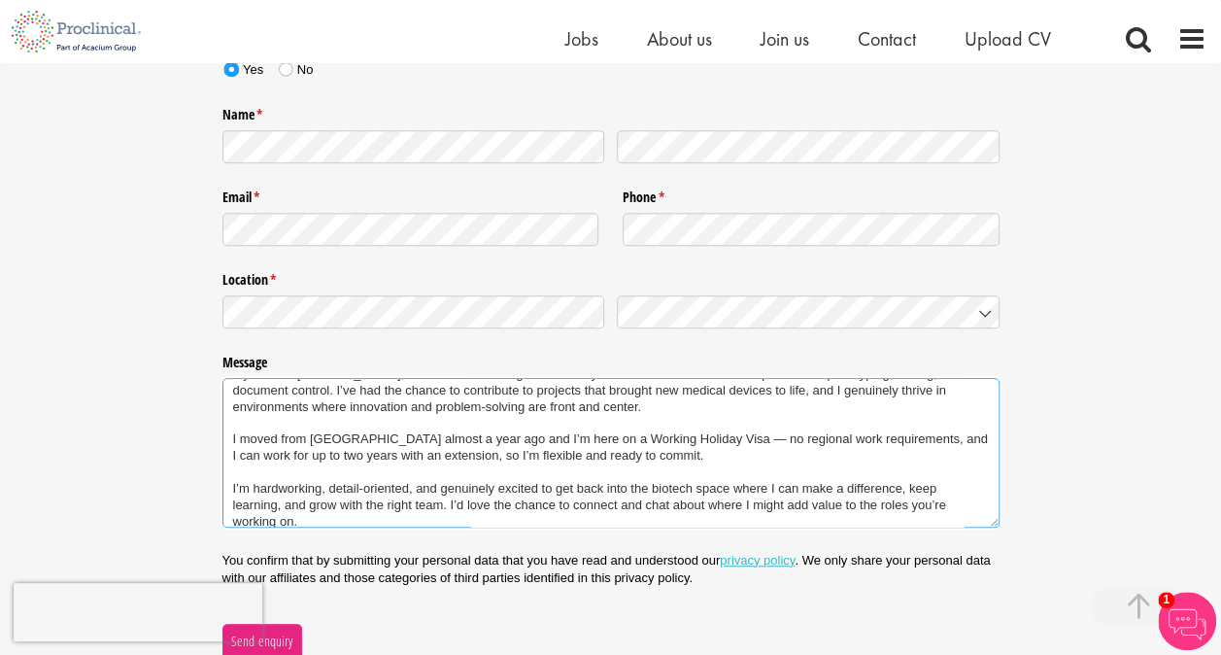
scroll to position [89, 0]
click at [307, 437] on textarea "Hi there, I hope you’re doing well - I tried uploading my profile through the b…" at bounding box center [610, 452] width 777 height 149
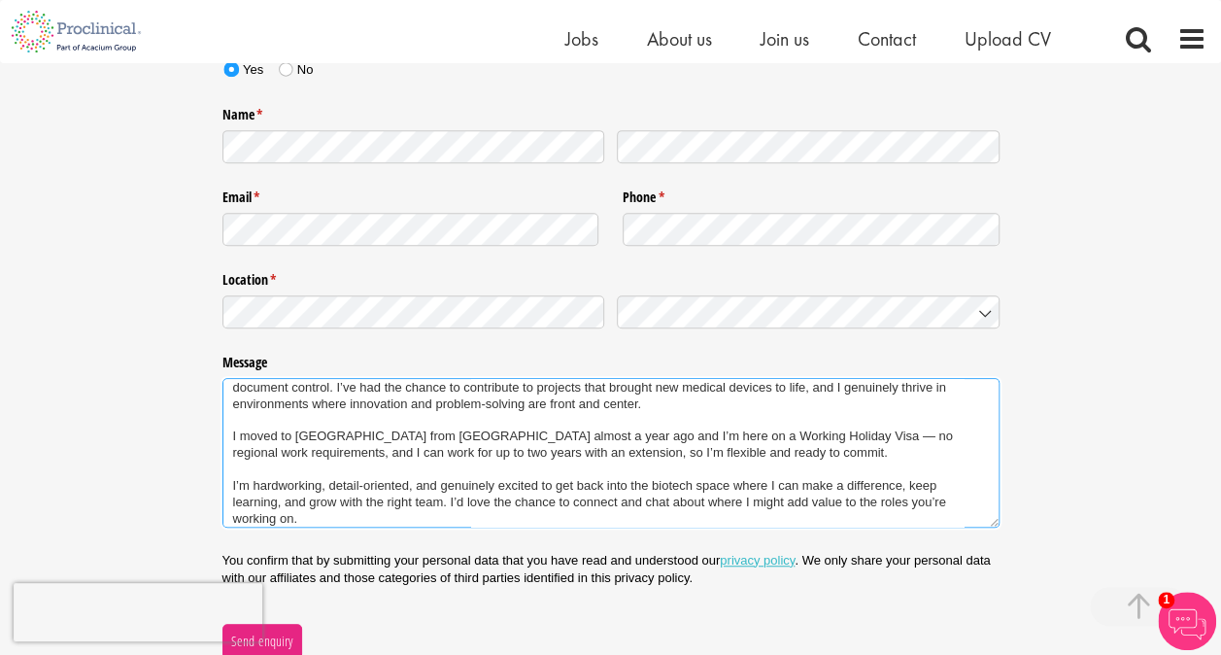
click at [715, 449] on textarea "Hi there, I hope you’re doing well - I tried uploading my profile through the b…" at bounding box center [610, 452] width 777 height 149
click at [754, 435] on textarea "Hi there, I hope you’re doing well - I tried uploading my profile through the b…" at bounding box center [610, 452] width 777 height 149
click at [839, 445] on textarea "Hi there, I hope you’re doing well - I tried uploading my profile through the b…" at bounding box center [610, 452] width 777 height 149
click at [309, 454] on textarea "Hi there, I hope you’re doing well - I tried uploading my profile through the b…" at bounding box center [610, 452] width 777 height 149
click at [341, 453] on textarea "Hi there, I hope you’re doing well - I tried uploading my profile through the b…" at bounding box center [610, 452] width 777 height 149
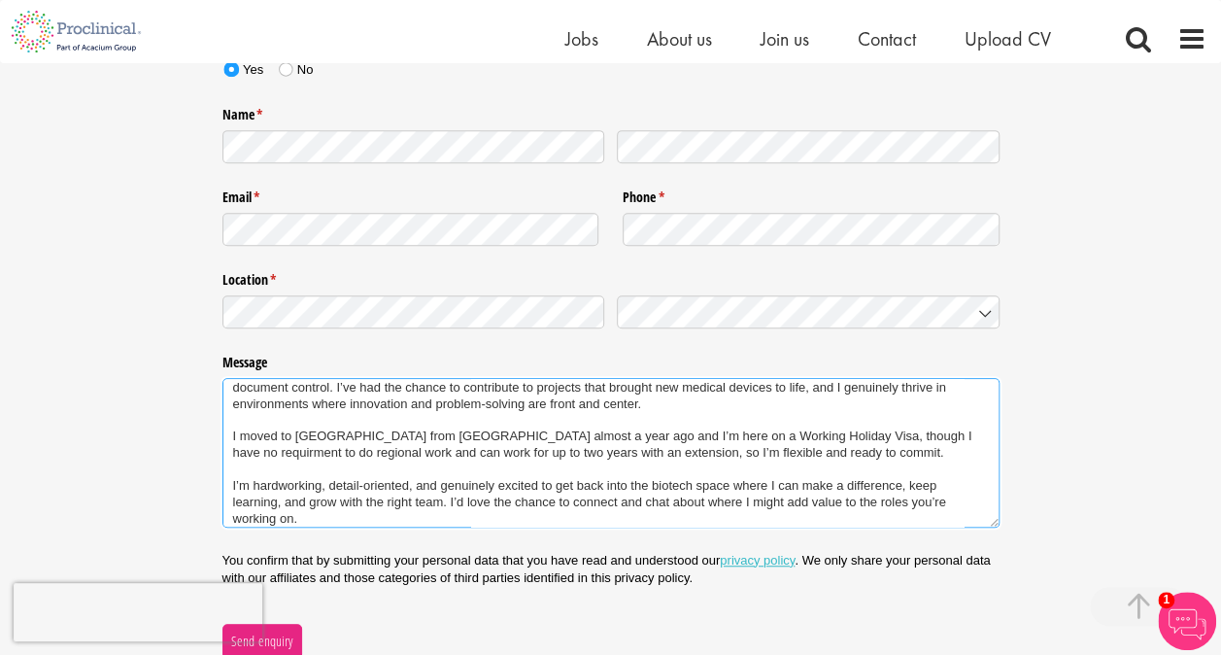
click at [594, 453] on textarea "Hi there, I hope you’re doing well - I tried uploading my profile through the b…" at bounding box center [610, 452] width 777 height 149
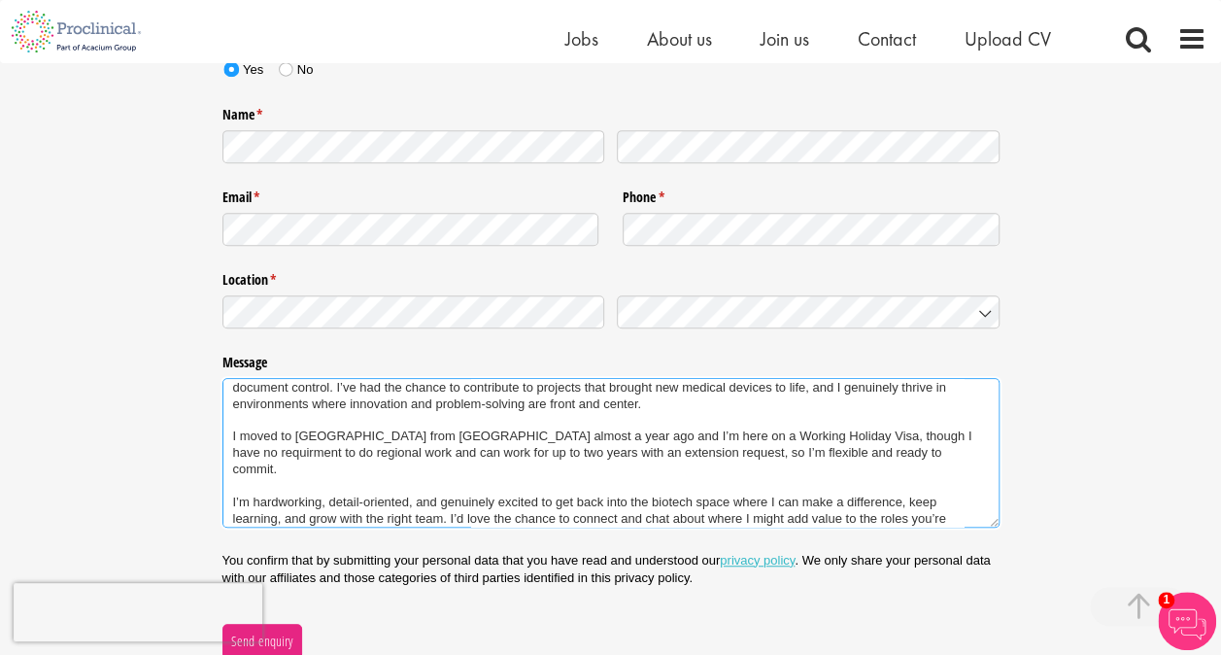
click at [889, 452] on textarea "Hi there, I hope you’re doing well - I tried uploading my profile through the b…" at bounding box center [610, 452] width 777 height 149
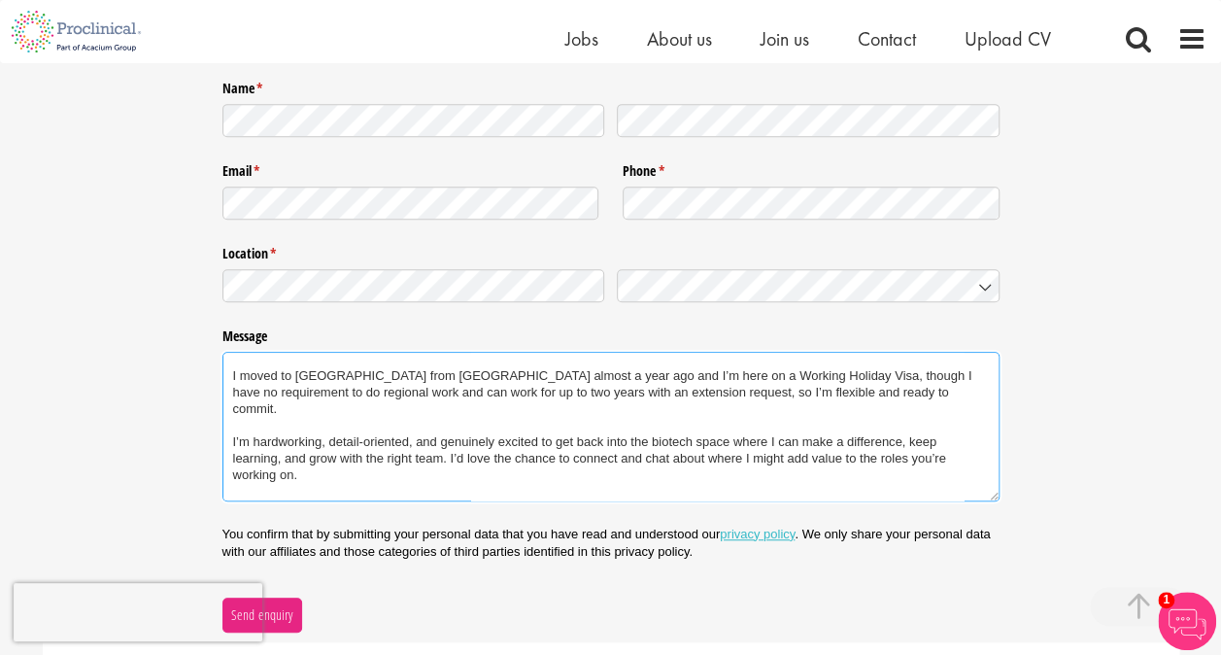
scroll to position [130, 0]
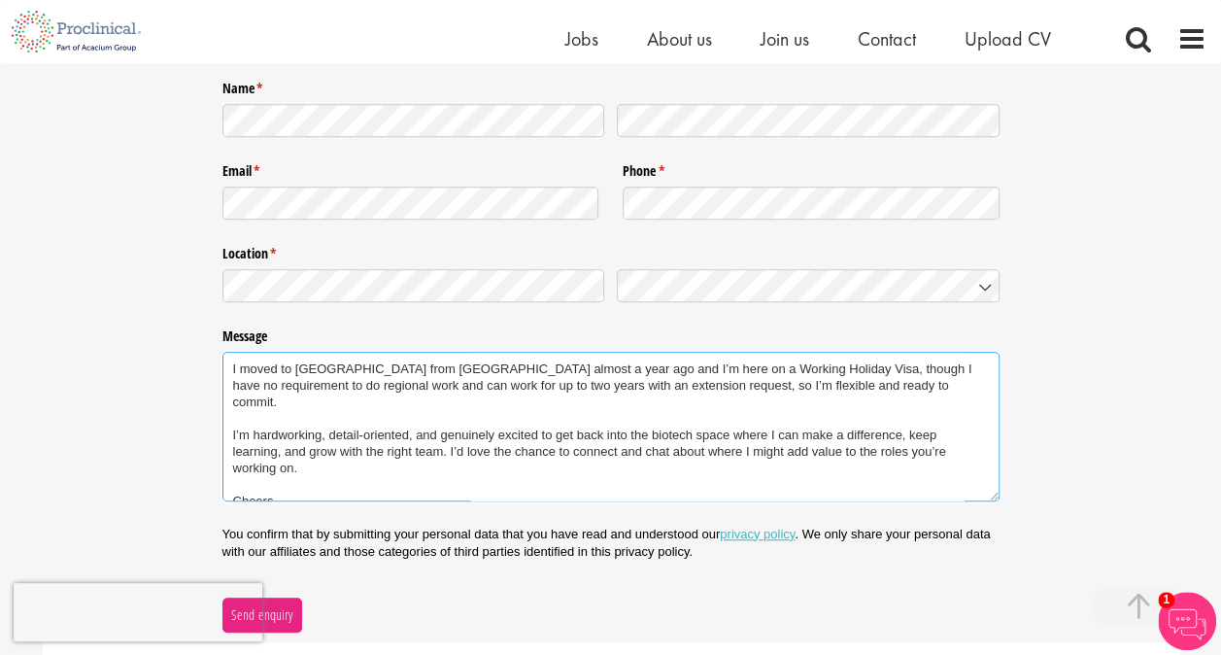
click at [253, 418] on textarea "Hi there, I hope you’re doing well - I tried uploading my profile through the b…" at bounding box center [610, 426] width 777 height 149
click at [368, 441] on textarea "Hi there, I hope you’re doing well - I tried uploading my profile through the b…" at bounding box center [610, 426] width 777 height 149
click at [368, 447] on textarea "Hi there, I hope you’re doing well - I tried uploading my profile through the b…" at bounding box center [610, 426] width 777 height 149
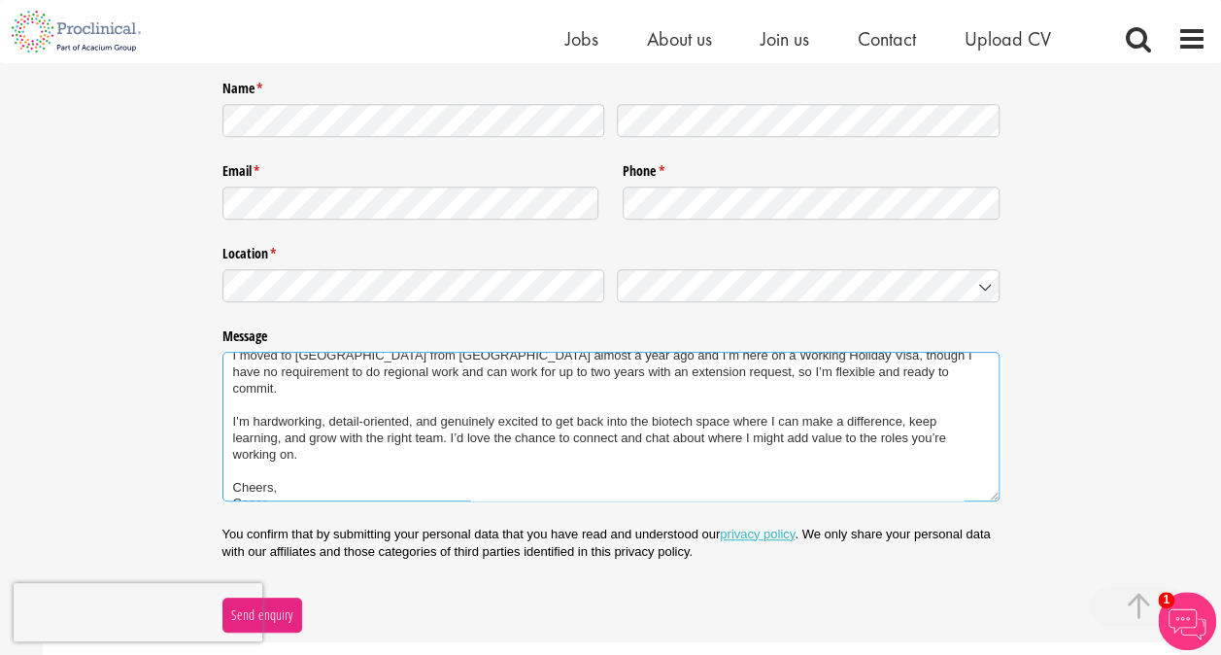
scroll to position [147, 0]
drag, startPoint x: 287, startPoint y: 468, endPoint x: 219, endPoint y: 456, distance: 69.0
click at [225, 462] on textarea "Hi there, I hope you’re doing well - I tried uploading my profile through the b…" at bounding box center [610, 426] width 777 height 149
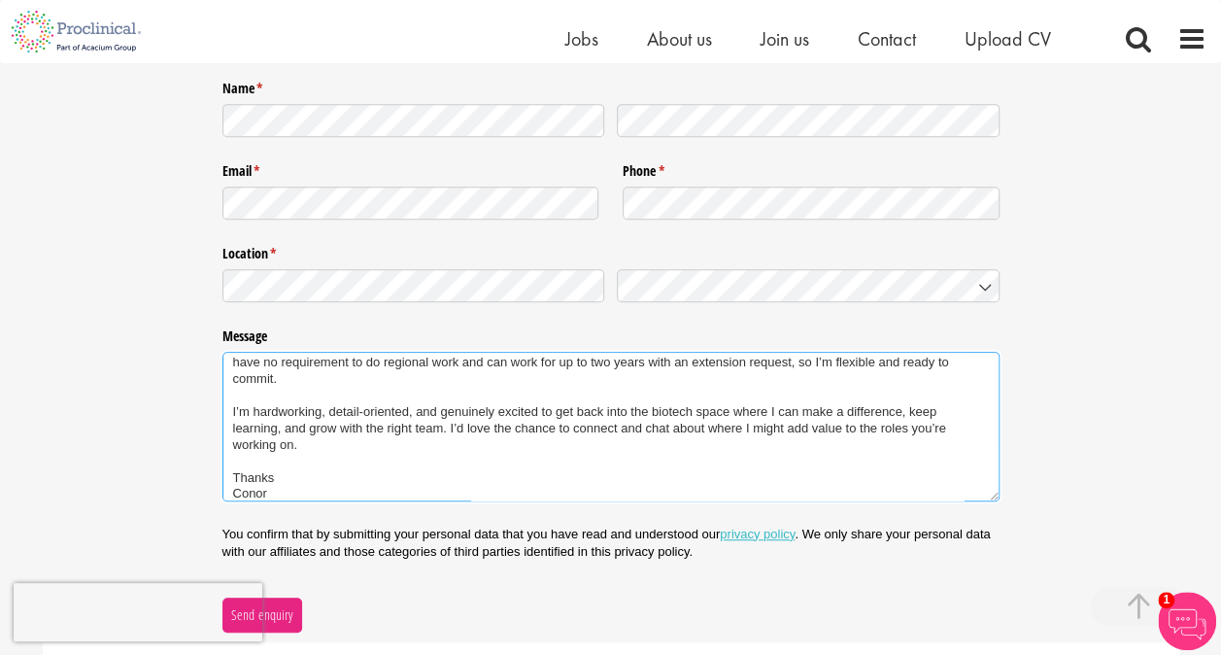
scroll to position [0, 0]
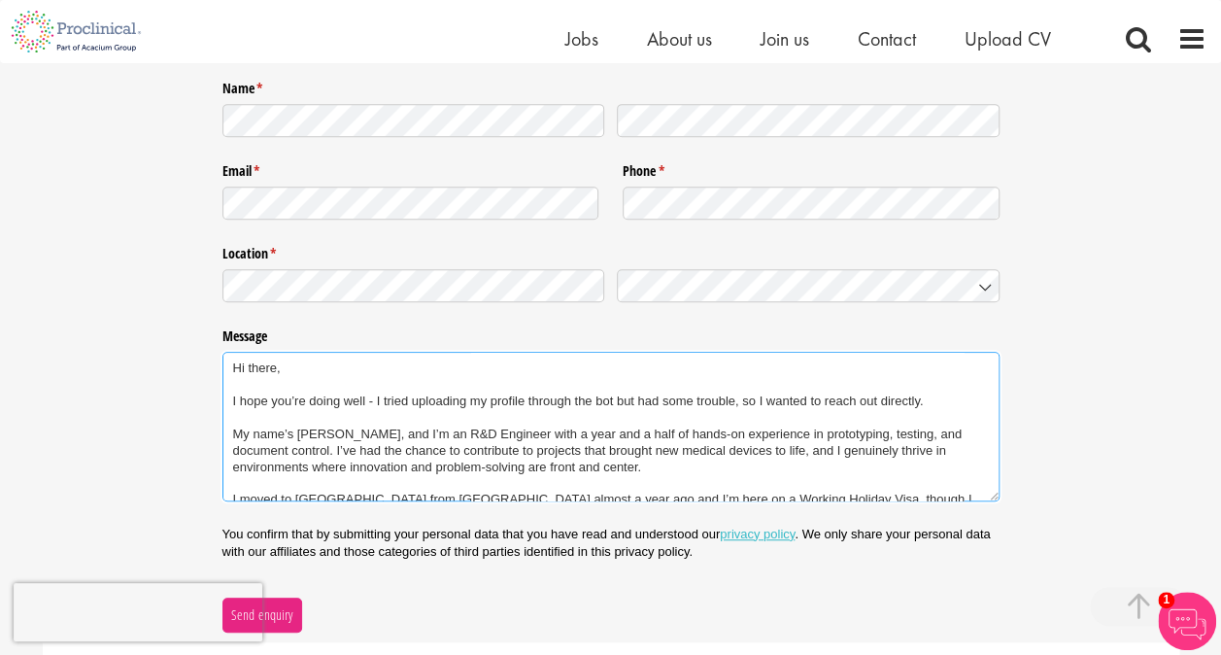
drag, startPoint x: 274, startPoint y: 484, endPoint x: 182, endPoint y: 245, distance: 256.1
click at [182, 245] on div "Nature of enquiry * (required) Please Click Here to upload your CV and answer a…" at bounding box center [610, 254] width 1221 height 755
type textarea "Hi there, I hope you’re doing well - I tried uploading my profile through the b…"
click at [1088, 391] on div "Nature of enquiry * (required) Please Click Here to upload your CV and answer a…" at bounding box center [610, 254] width 1221 height 755
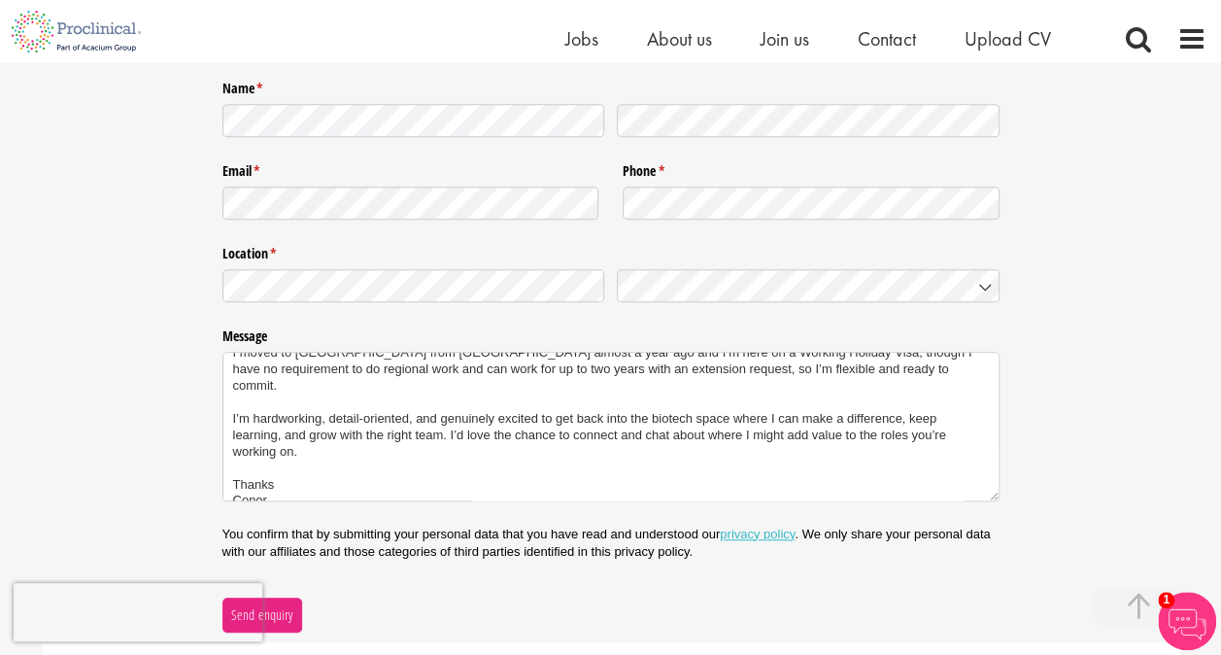
scroll to position [628, 0]
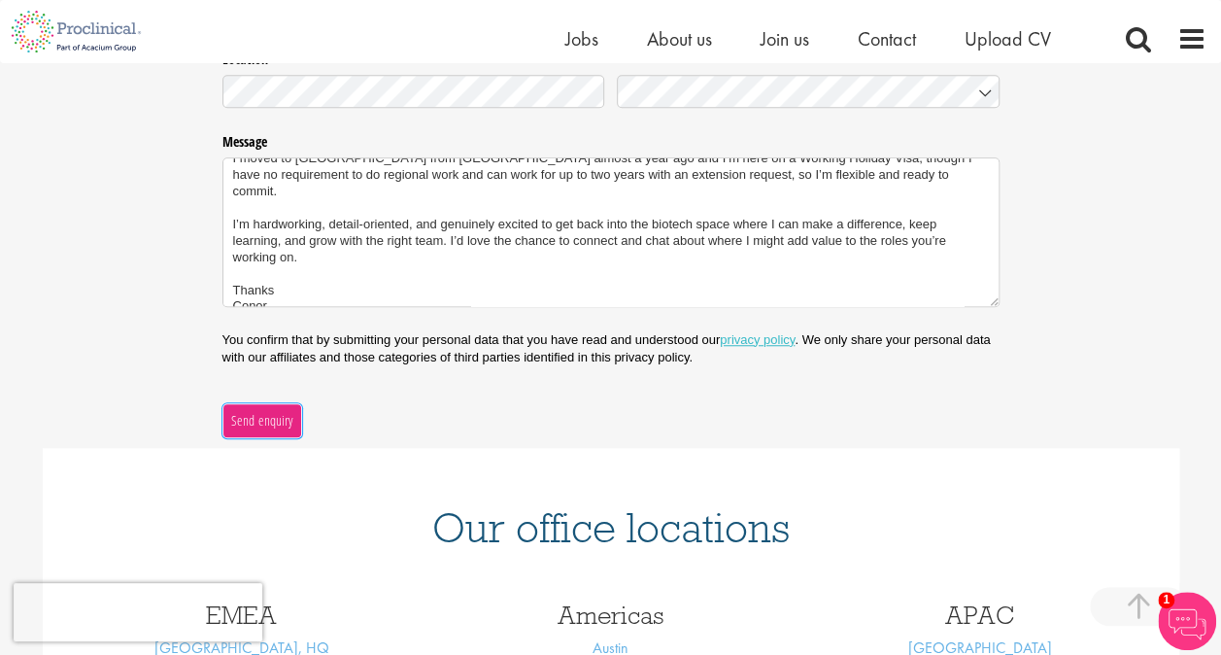
click at [279, 417] on span "Send enquiry" at bounding box center [261, 420] width 63 height 21
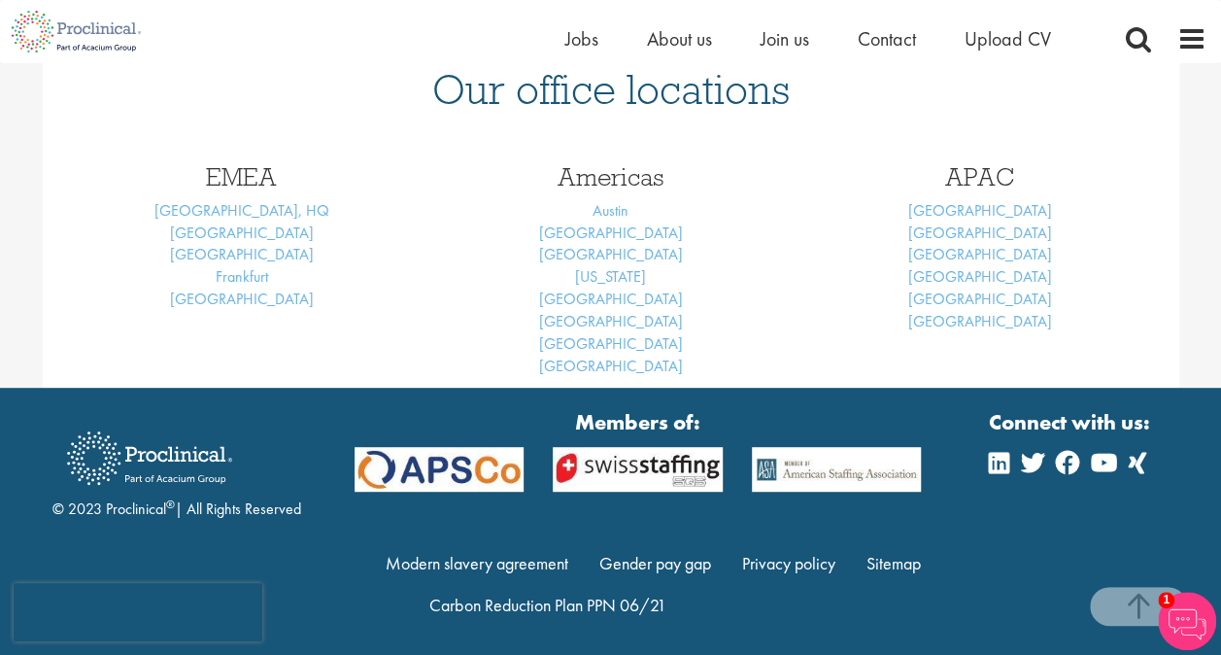
scroll to position [147, 0]
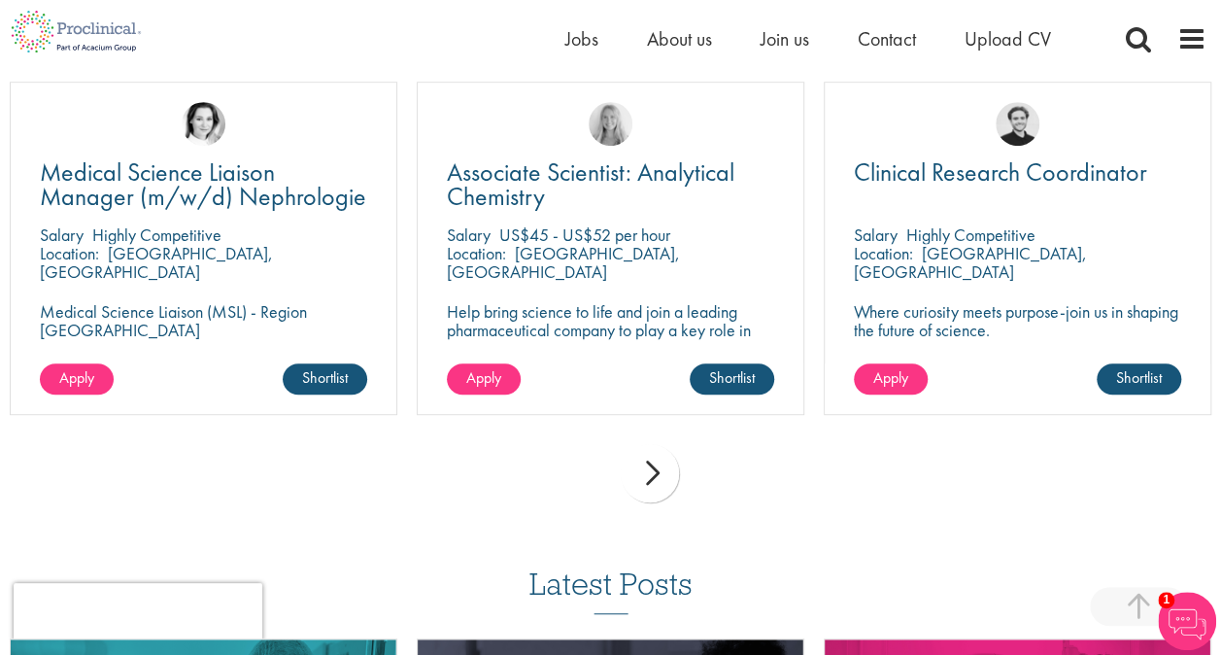
scroll to position [583, 0]
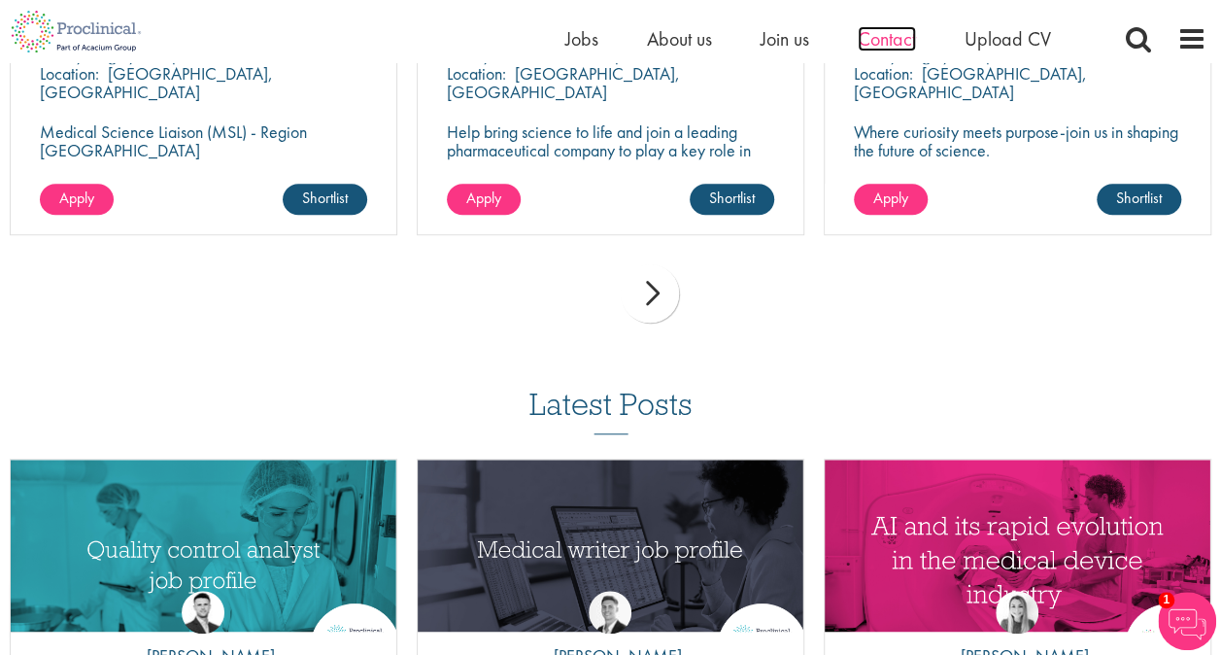
click at [905, 49] on span "Contact" at bounding box center [886, 38] width 58 height 25
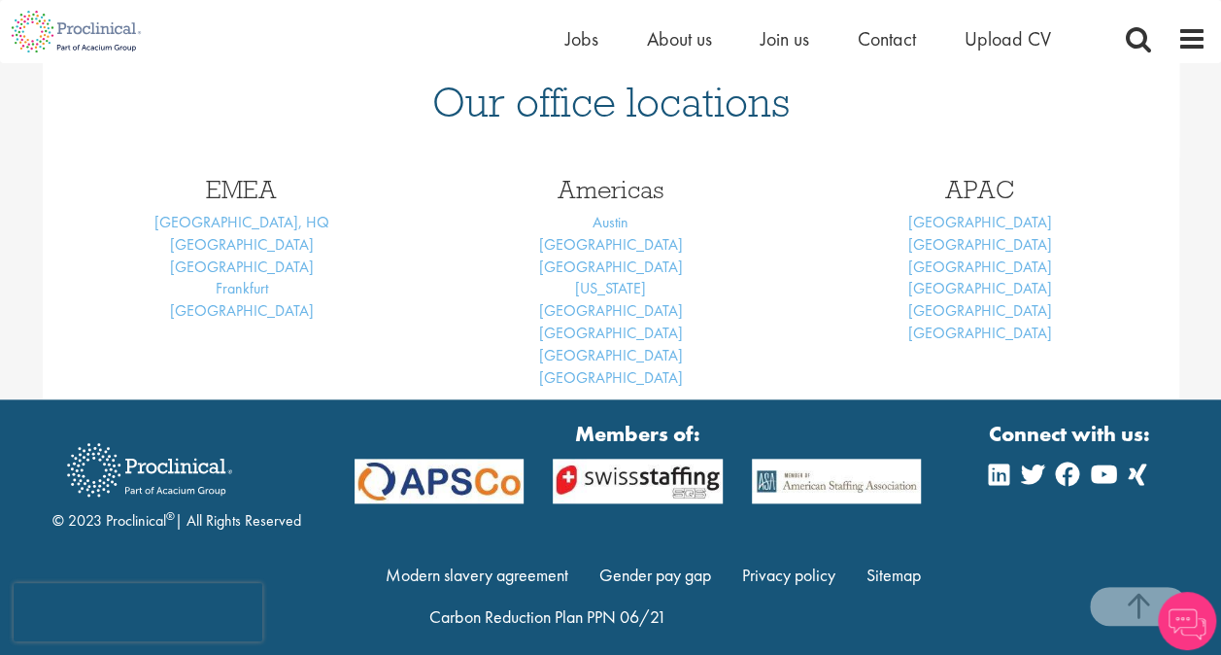
scroll to position [860, 0]
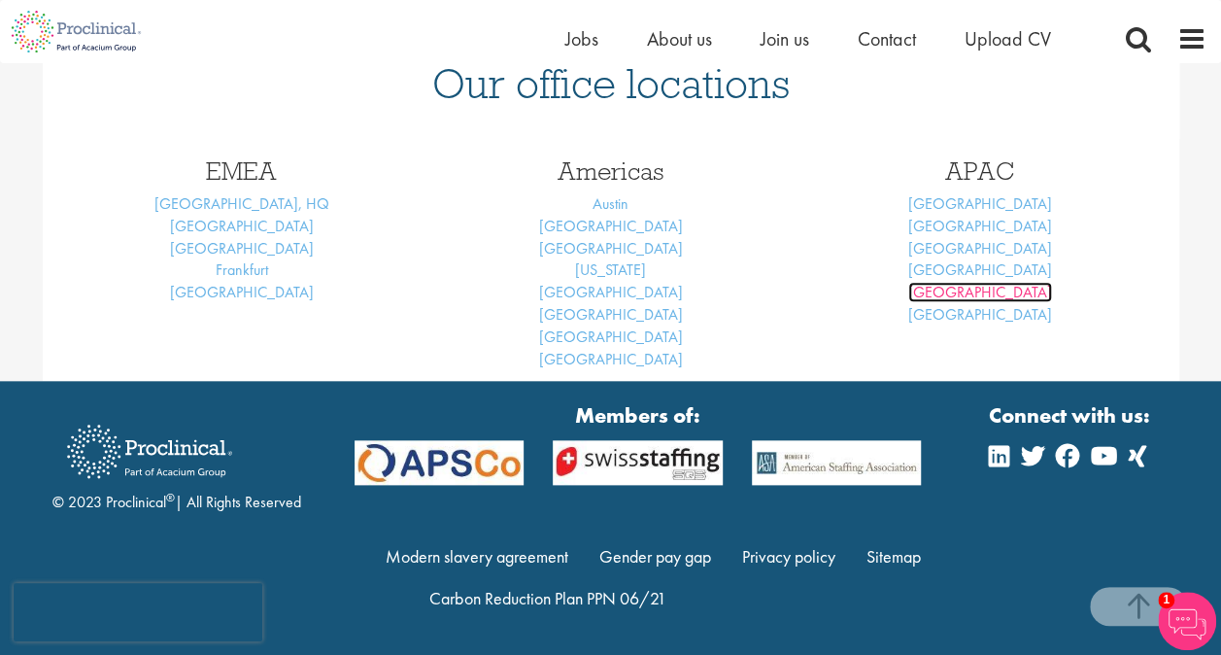
click at [998, 293] on link "[GEOGRAPHIC_DATA]" at bounding box center [980, 292] width 144 height 20
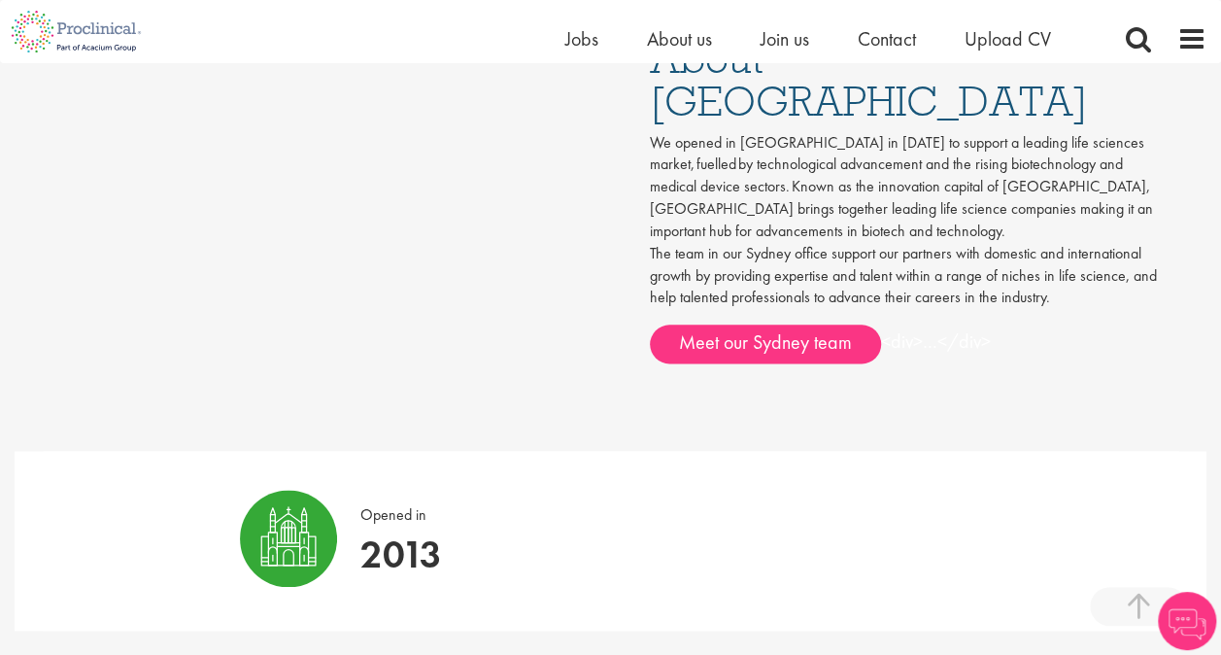
scroll to position [1068, 0]
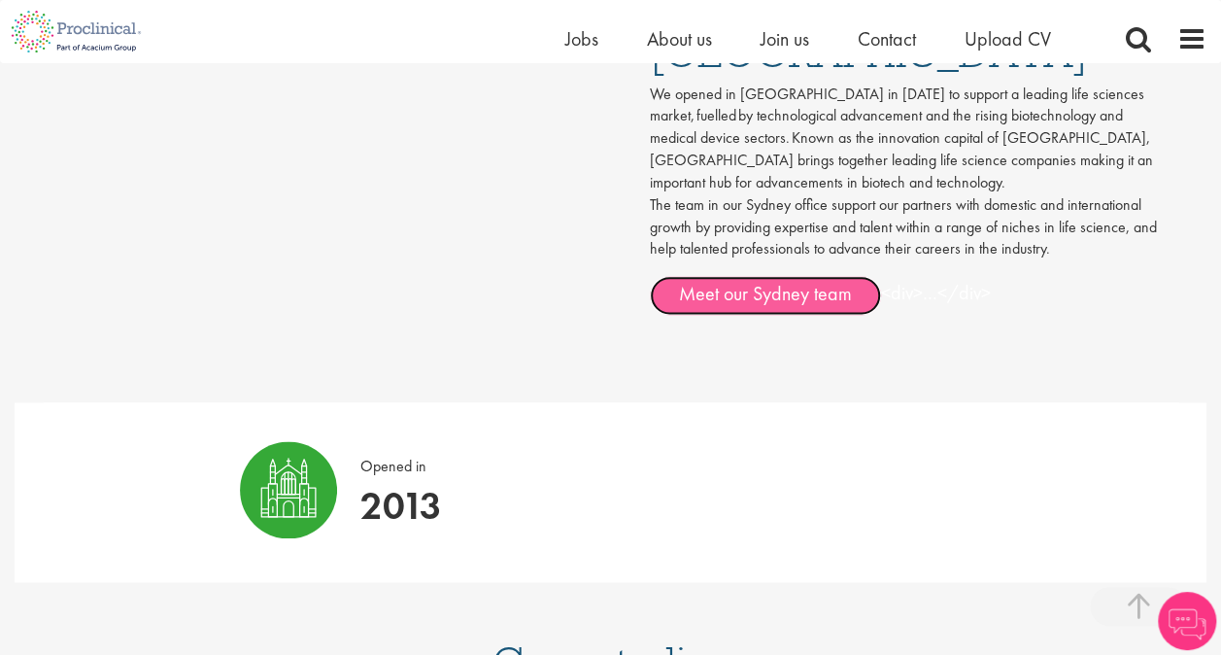
click at [744, 276] on link "Meet our Sydney team" at bounding box center [765, 295] width 231 height 39
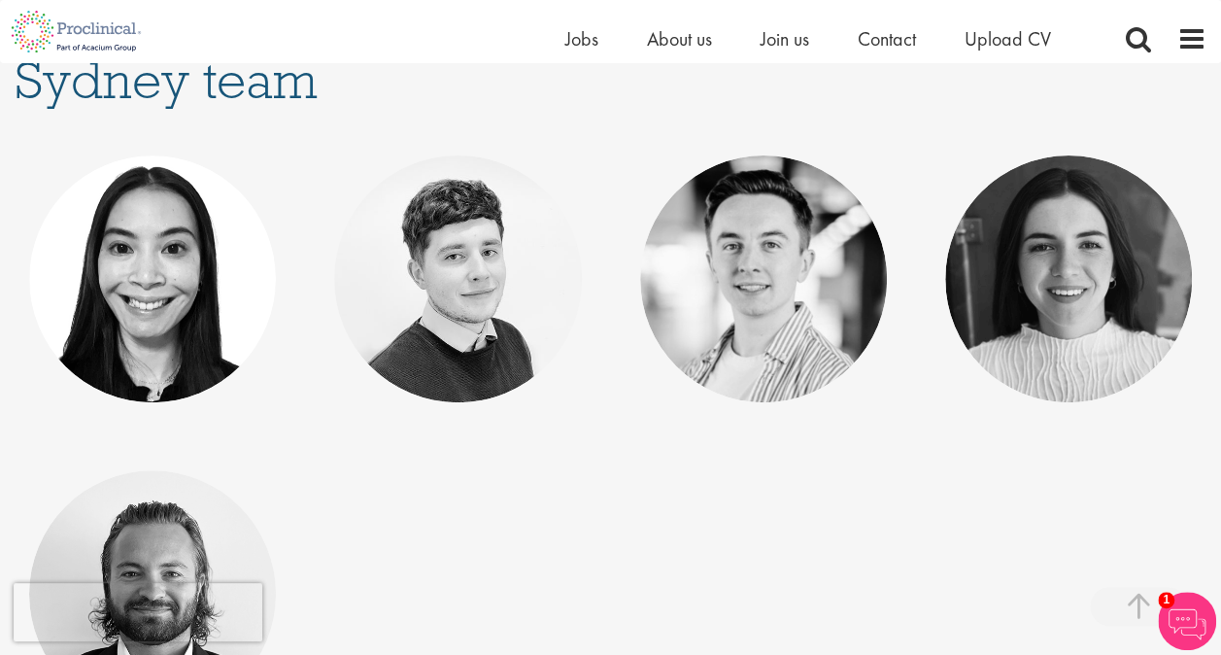
scroll to position [289, 0]
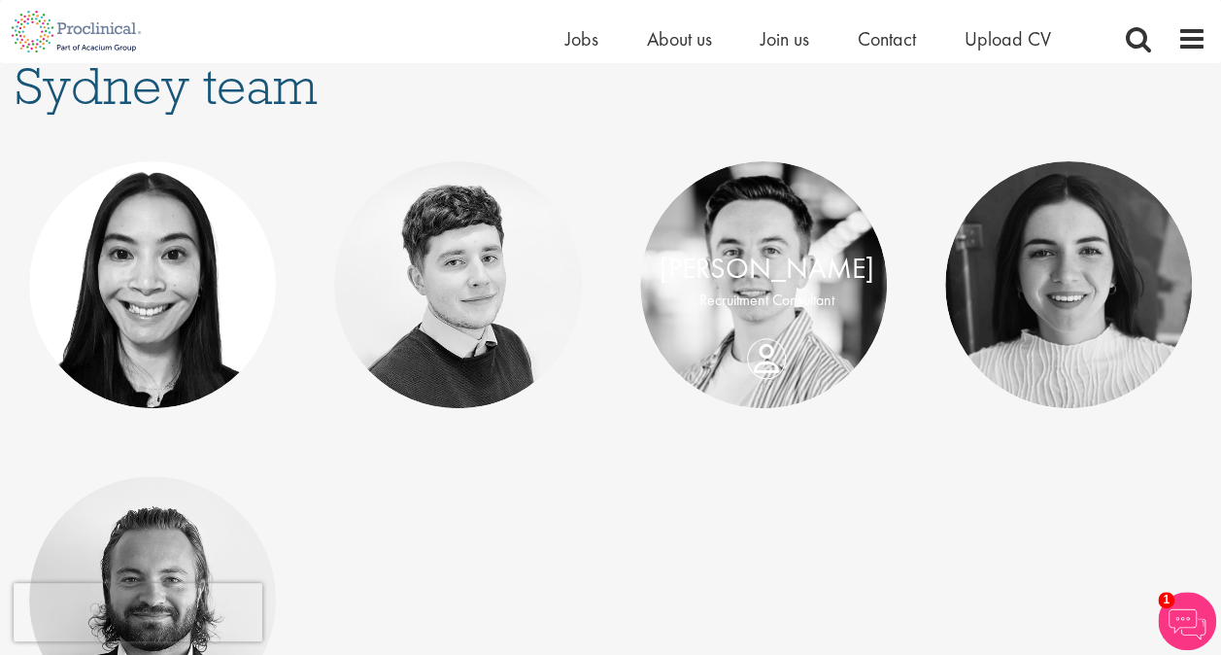
click at [768, 321] on div "[PERSON_NAME] Recruitment Consultant" at bounding box center [766, 285] width 253 height 74
click at [768, 321] on div "Danny McDade Recruitment Consultant" at bounding box center [766, 285] width 253 height 74
click at [769, 321] on div "Danny McDade Recruitment Consultant" at bounding box center [766, 285] width 253 height 74
click at [746, 232] on link at bounding box center [763, 284] width 247 height 247
